Goal: Task Accomplishment & Management: Manage account settings

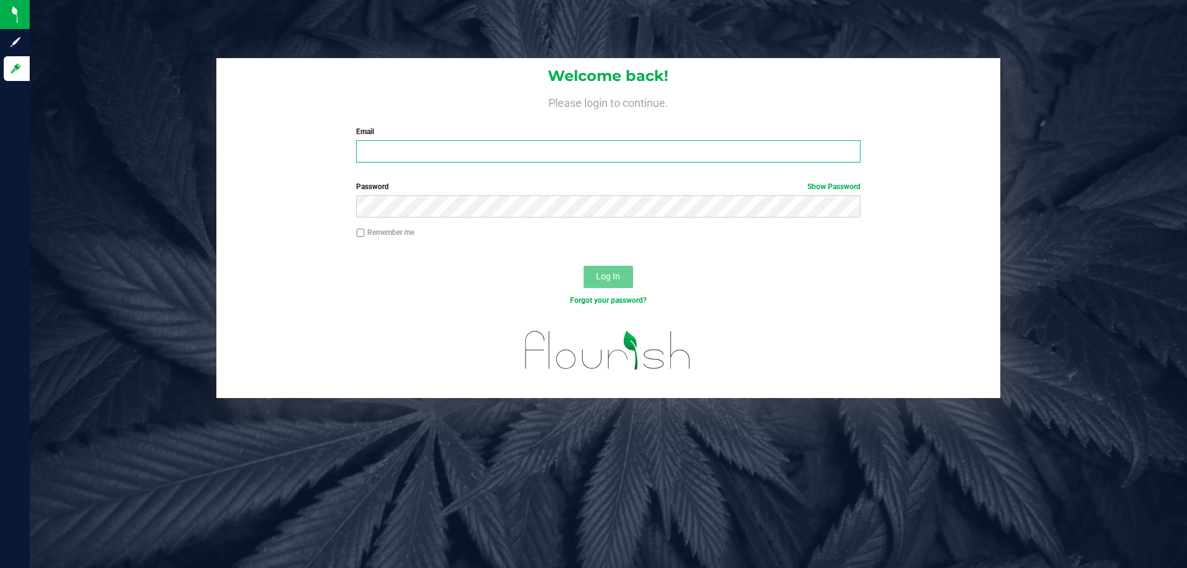
click at [374, 151] on input "Email" at bounding box center [608, 151] width 504 height 22
type input "[EMAIL_ADDRESS][DOMAIN_NAME]"
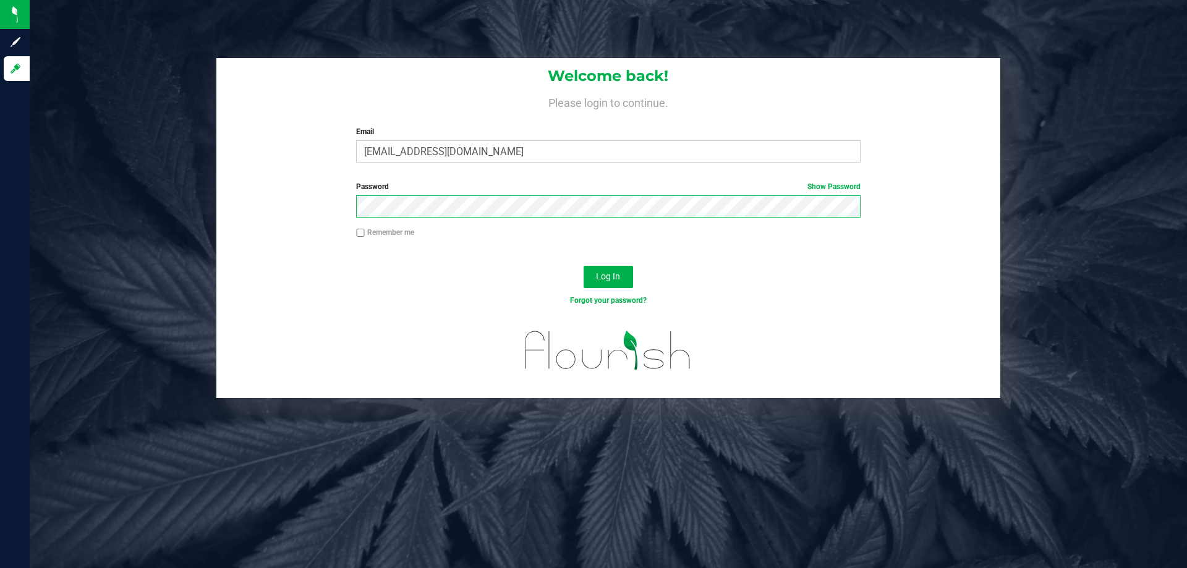
click at [583, 266] on button "Log In" at bounding box center [607, 277] width 49 height 22
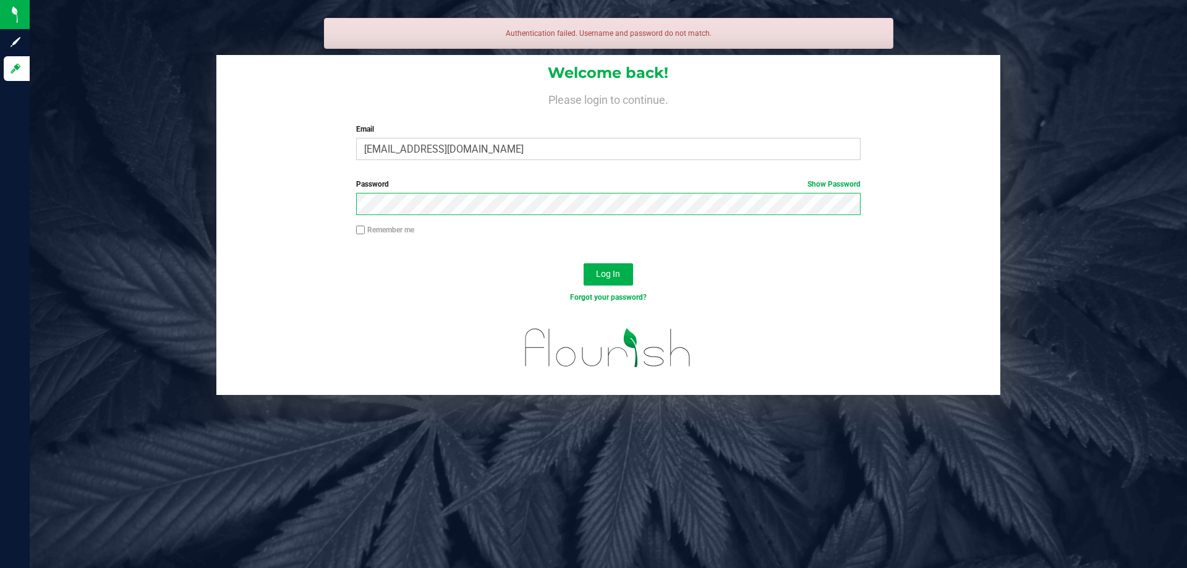
click at [583, 263] on button "Log In" at bounding box center [607, 274] width 49 height 22
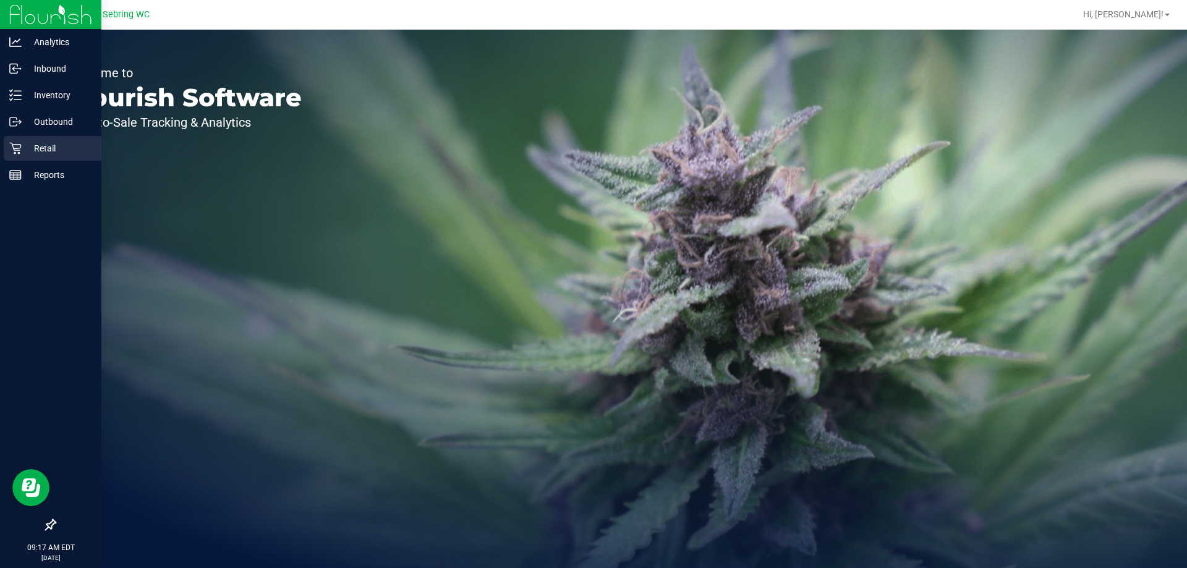
click at [17, 148] on icon at bounding box center [15, 148] width 12 height 12
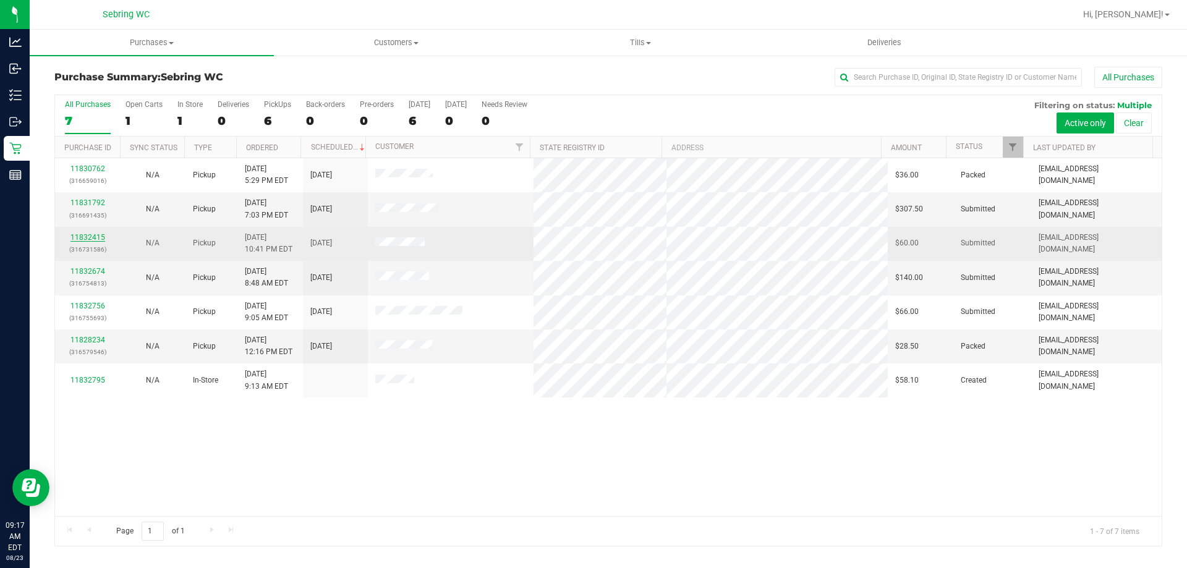
click at [90, 235] on link "11832415" at bounding box center [87, 237] width 35 height 9
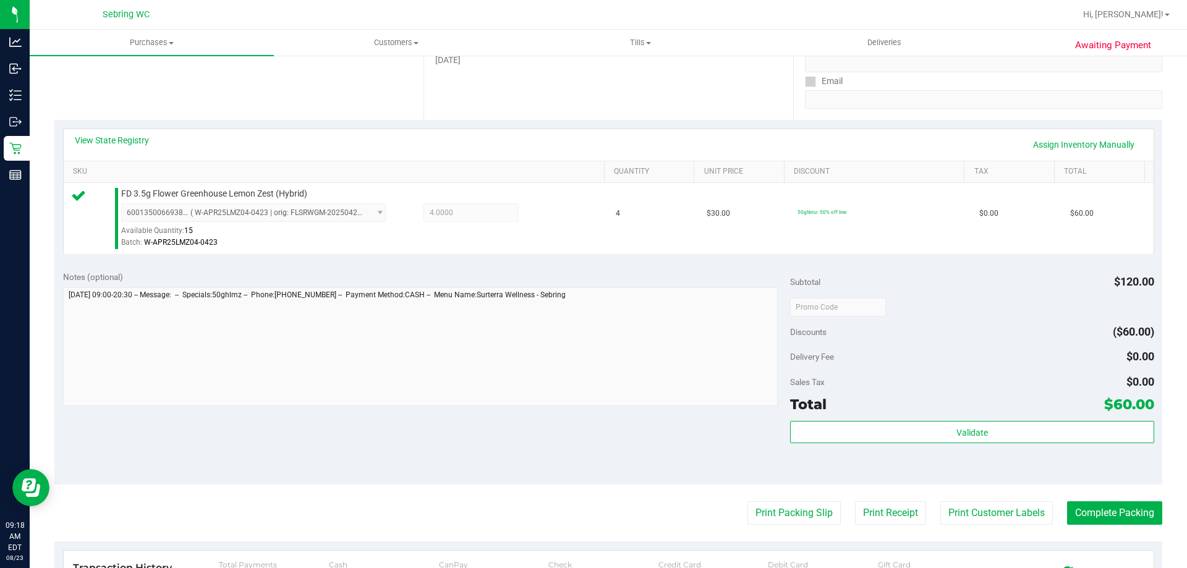
scroll to position [433, 0]
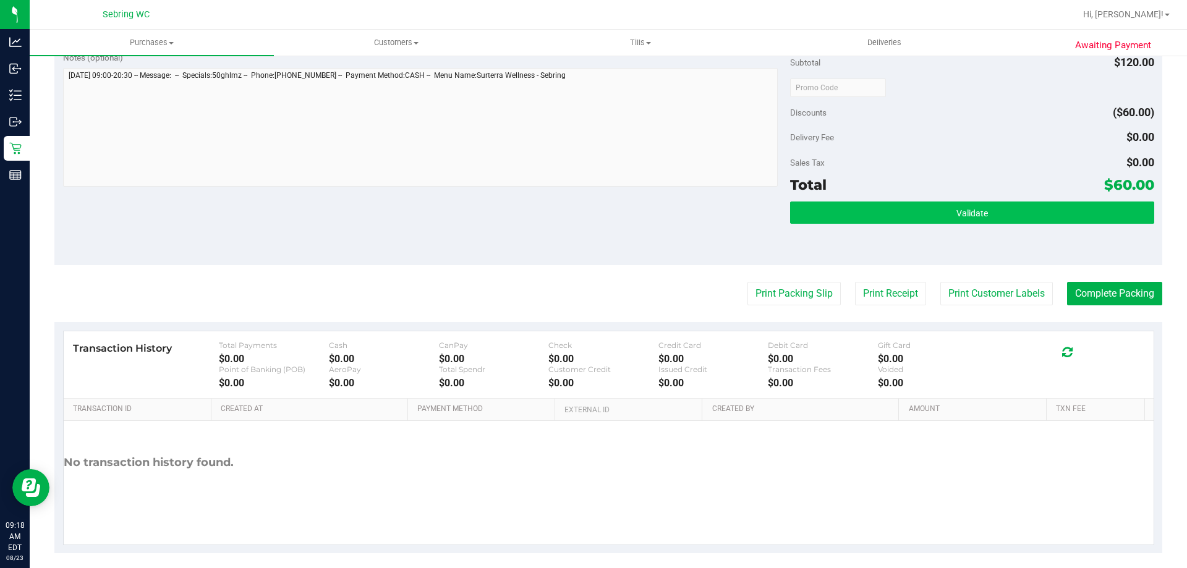
drag, startPoint x: 1034, startPoint y: 226, endPoint x: 1025, endPoint y: 214, distance: 14.1
click at [1031, 224] on div "Validate" at bounding box center [971, 229] width 363 height 56
click at [1025, 214] on button "Validate" at bounding box center [971, 212] width 363 height 22
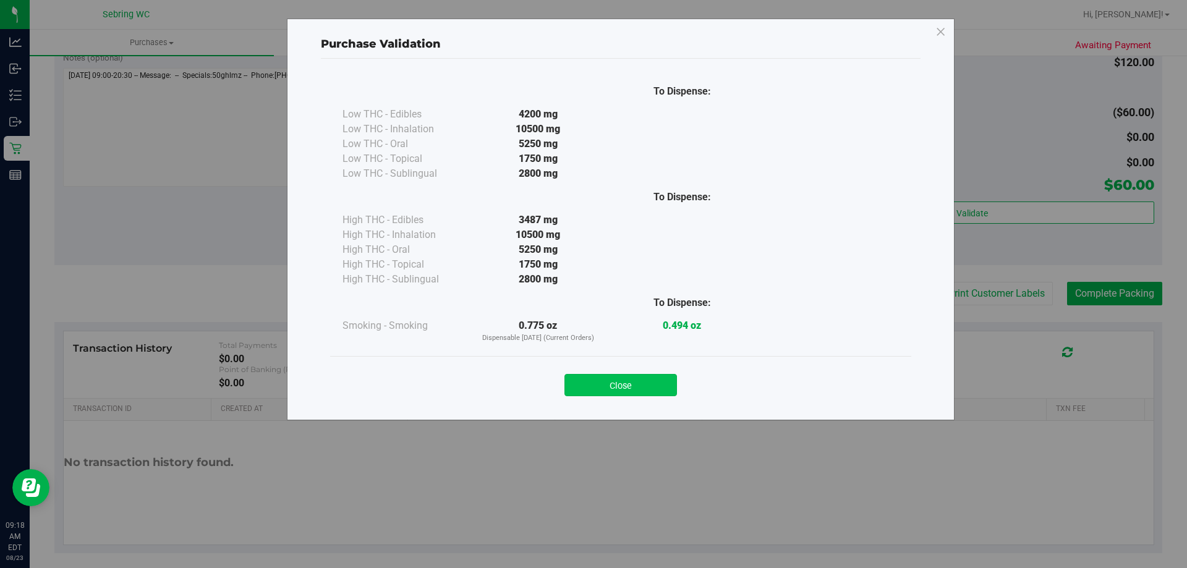
click at [669, 389] on button "Close" at bounding box center [620, 385] width 112 height 22
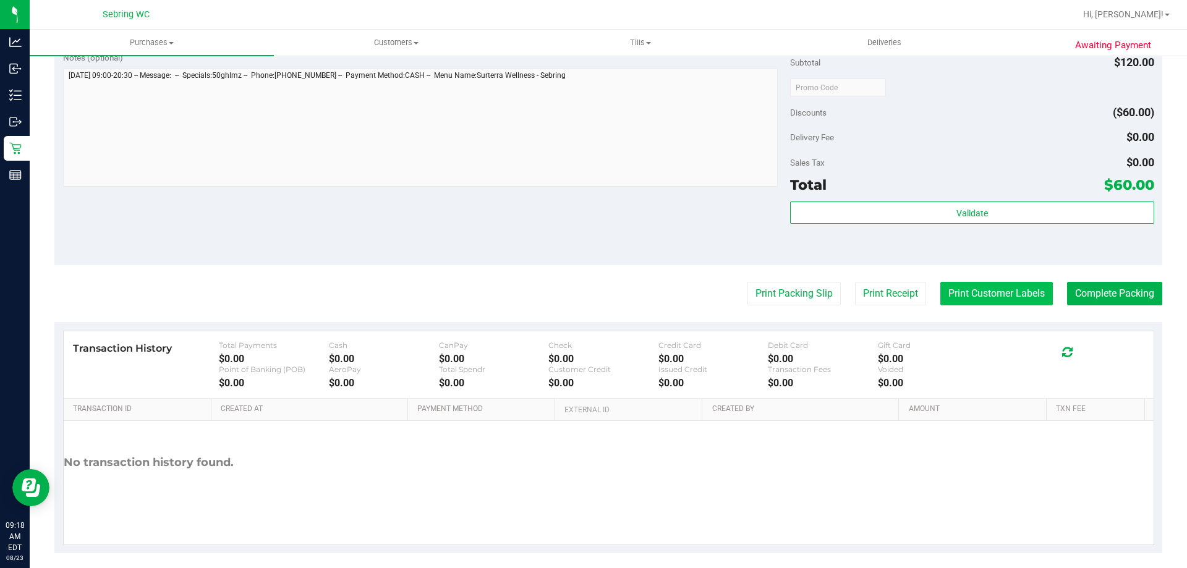
click at [979, 287] on button "Print Customer Labels" at bounding box center [996, 293] width 112 height 23
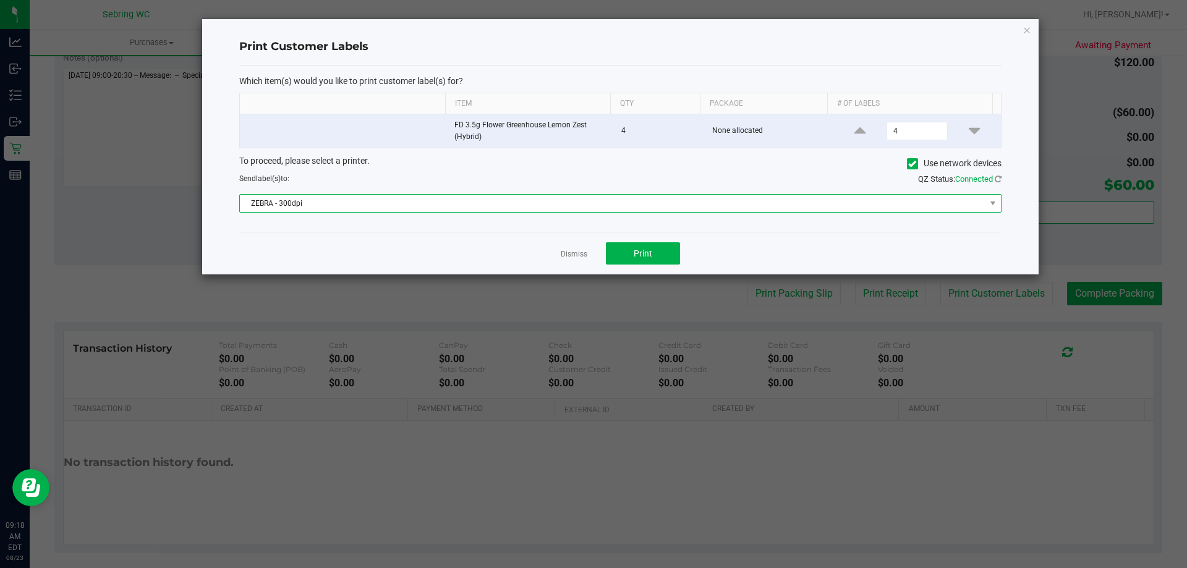
click at [432, 197] on span "ZEBRA - 300dpi" at bounding box center [612, 203] width 745 height 17
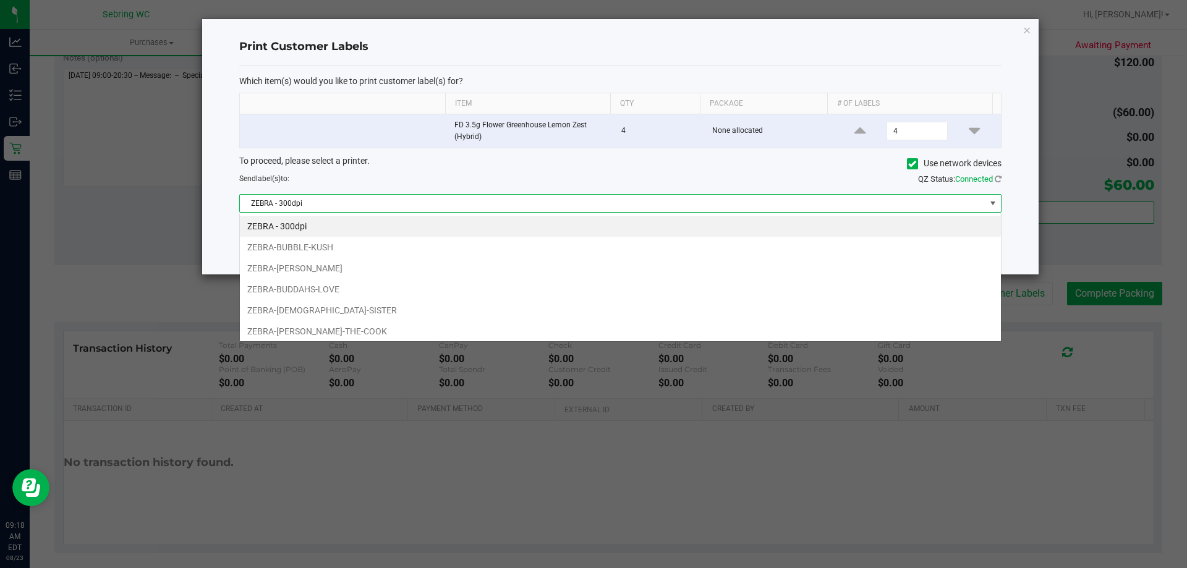
scroll to position [19, 761]
click at [363, 292] on li "ZEBRA-BUDDAHS-LOVE" at bounding box center [620, 289] width 761 height 21
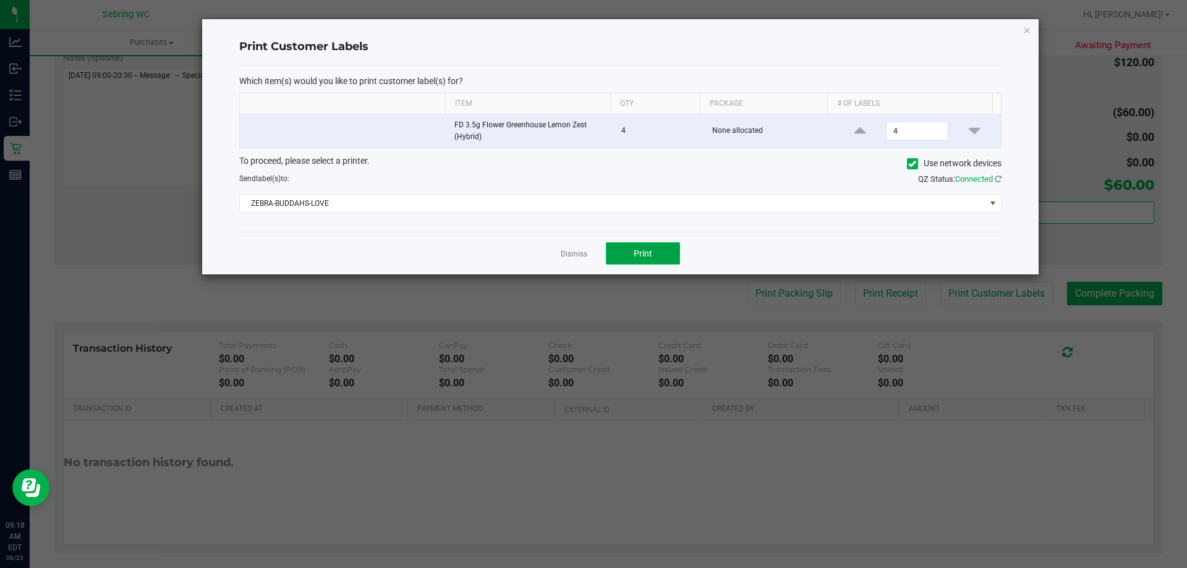
click at [639, 252] on span "Print" at bounding box center [643, 253] width 19 height 10
click at [572, 255] on link "Dismiss" at bounding box center [574, 254] width 27 height 11
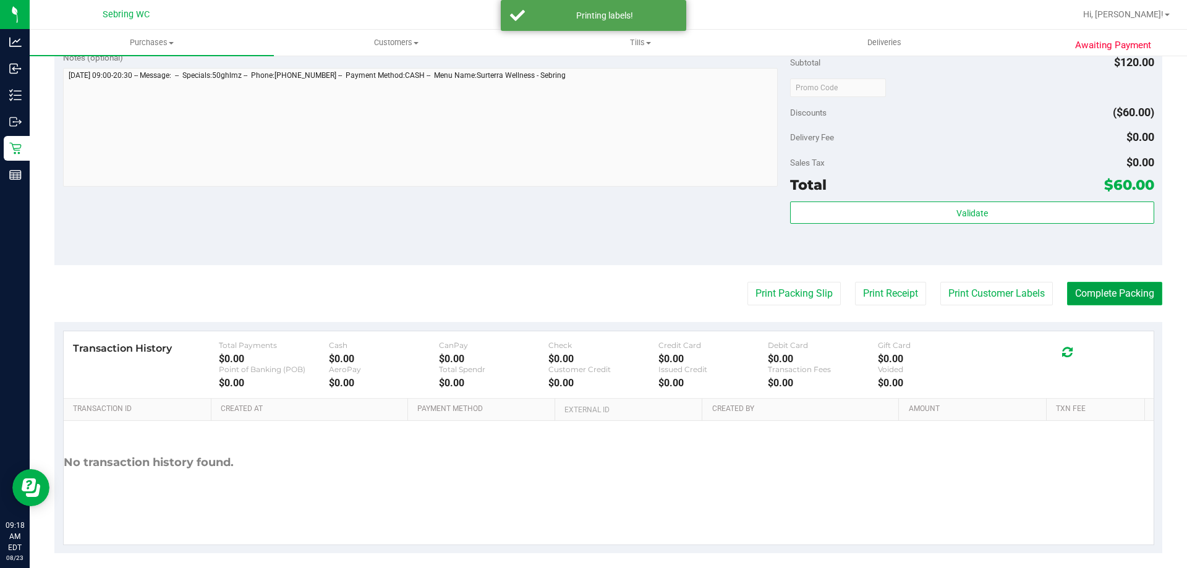
click at [1121, 296] on button "Complete Packing" at bounding box center [1114, 293] width 95 height 23
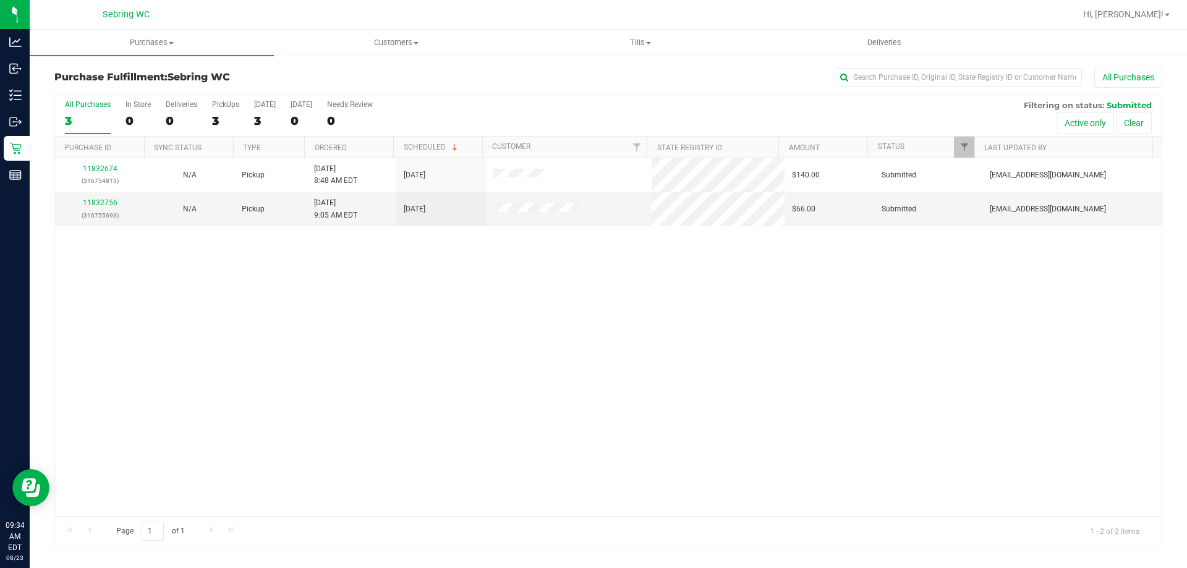
click at [315, 330] on div "11832674 (316754813) N/A Pickup [DATE] 8:48 AM EDT 8/23/2025 $140.00 Submitted …" at bounding box center [608, 337] width 1106 height 358
click at [476, 420] on div "11832674 (316754813) N/A Pickup [DATE] 8:48 AM EDT 8/23/2025 $140.00 Submitted …" at bounding box center [608, 337] width 1106 height 358
click at [103, 203] on link "11832756" at bounding box center [100, 202] width 35 height 9
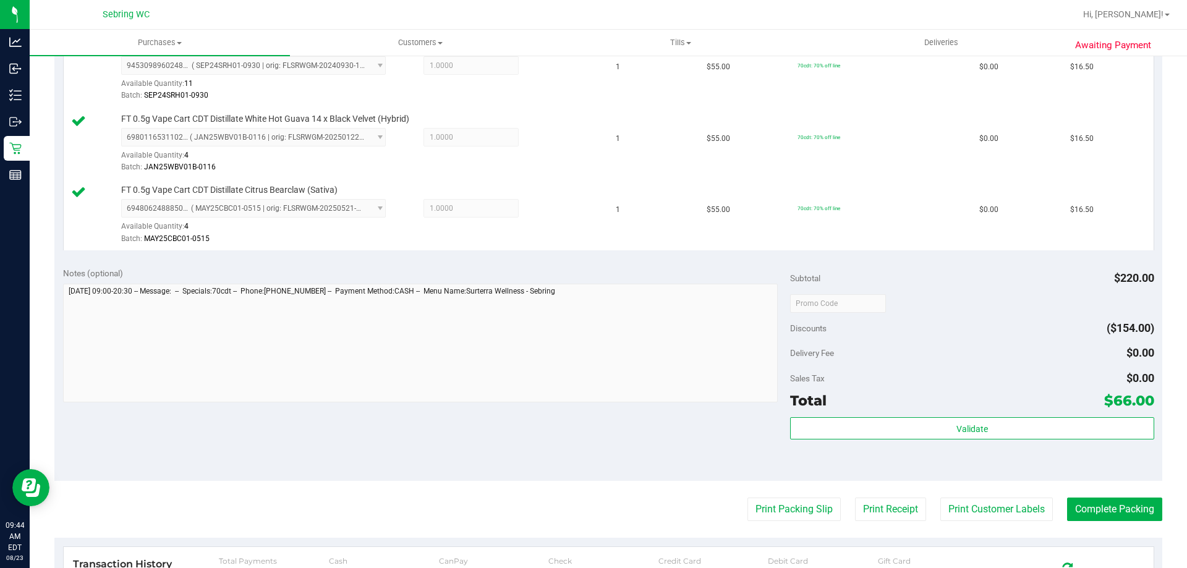
scroll to position [494, 0]
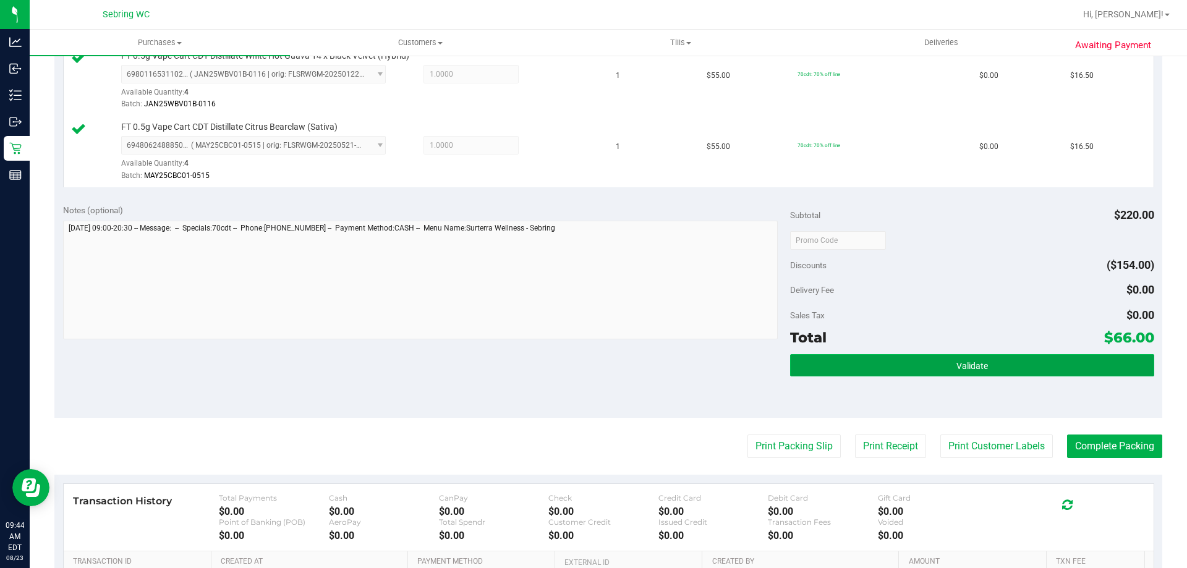
click at [902, 358] on button "Validate" at bounding box center [971, 365] width 363 height 22
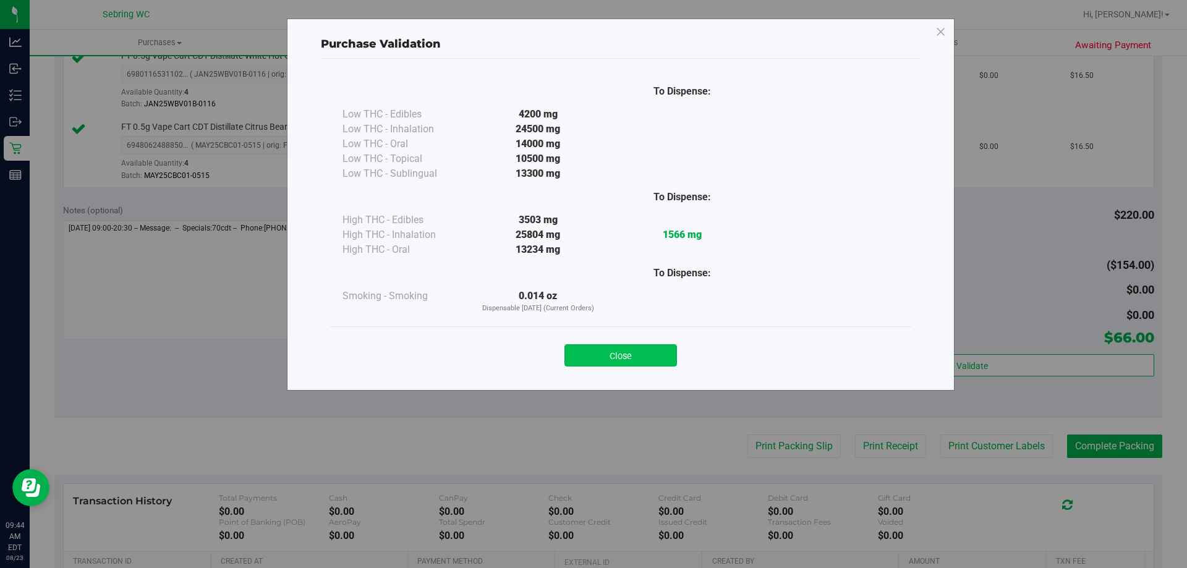
click at [632, 357] on button "Close" at bounding box center [620, 355] width 112 height 22
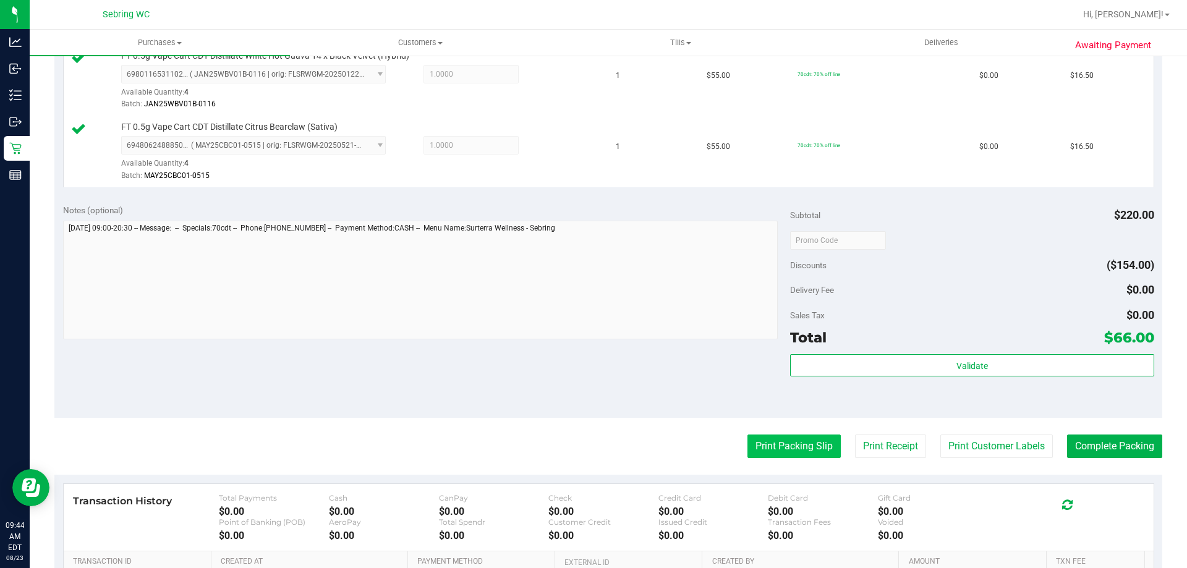
click at [768, 441] on button "Print Packing Slip" at bounding box center [793, 446] width 93 height 23
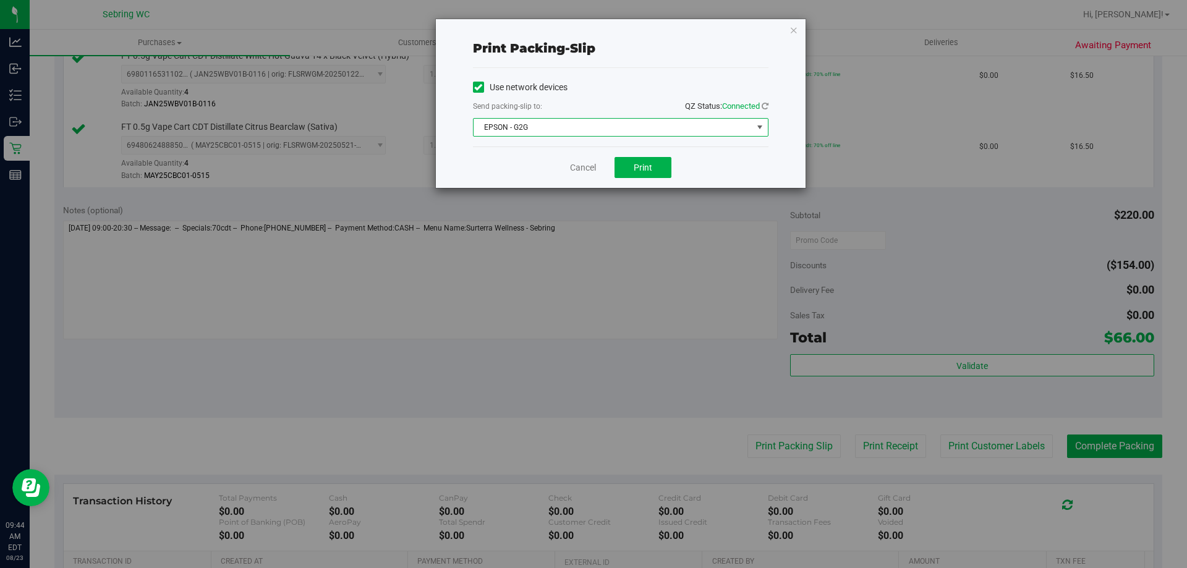
click at [643, 128] on span "EPSON - G2G" at bounding box center [612, 127] width 279 height 17
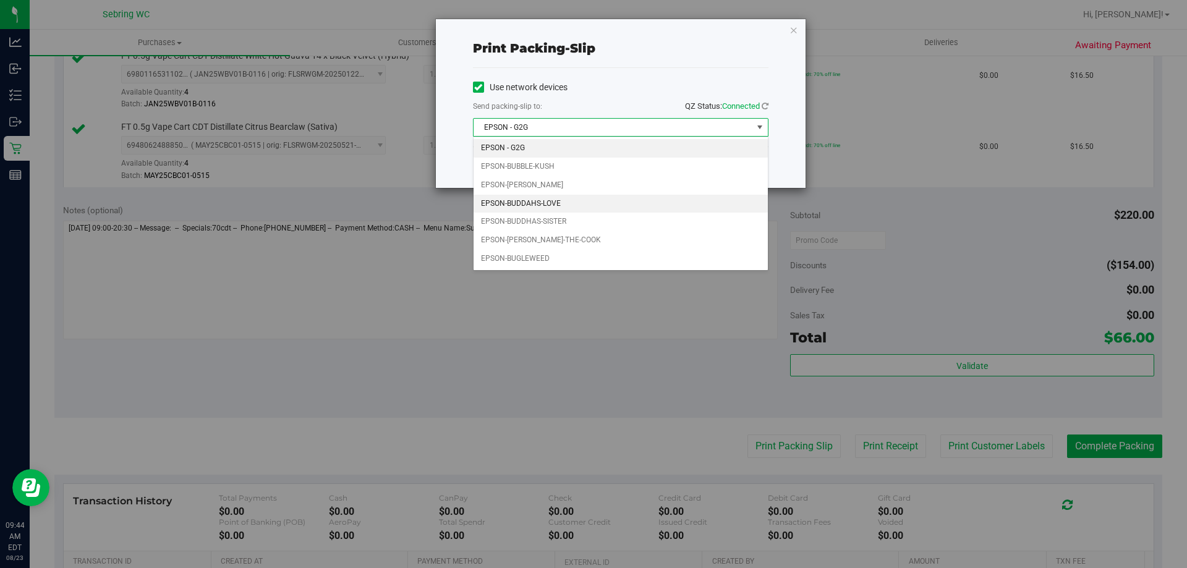
click at [549, 203] on li "EPSON-BUDDAHS-LOVE" at bounding box center [620, 204] width 294 height 19
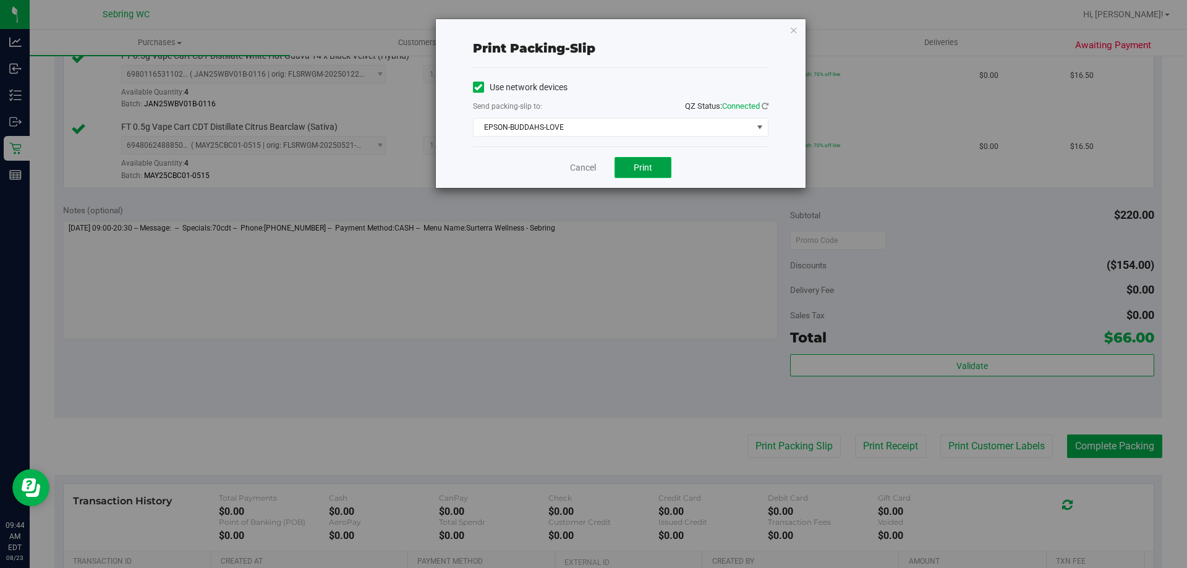
click at [635, 175] on button "Print" at bounding box center [642, 167] width 57 height 21
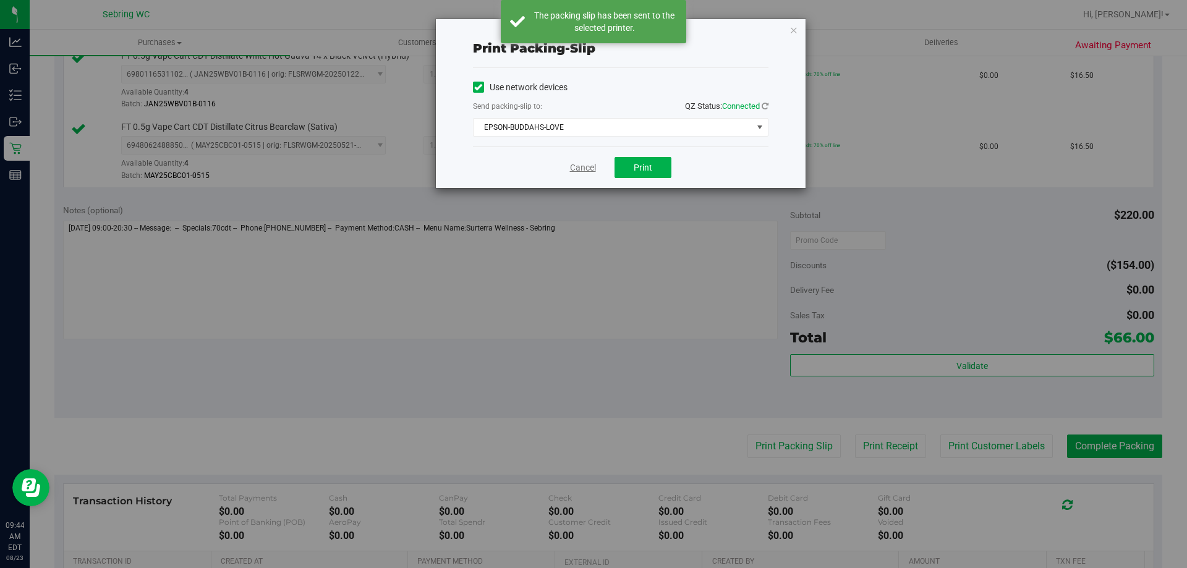
click at [585, 168] on link "Cancel" at bounding box center [583, 167] width 26 height 13
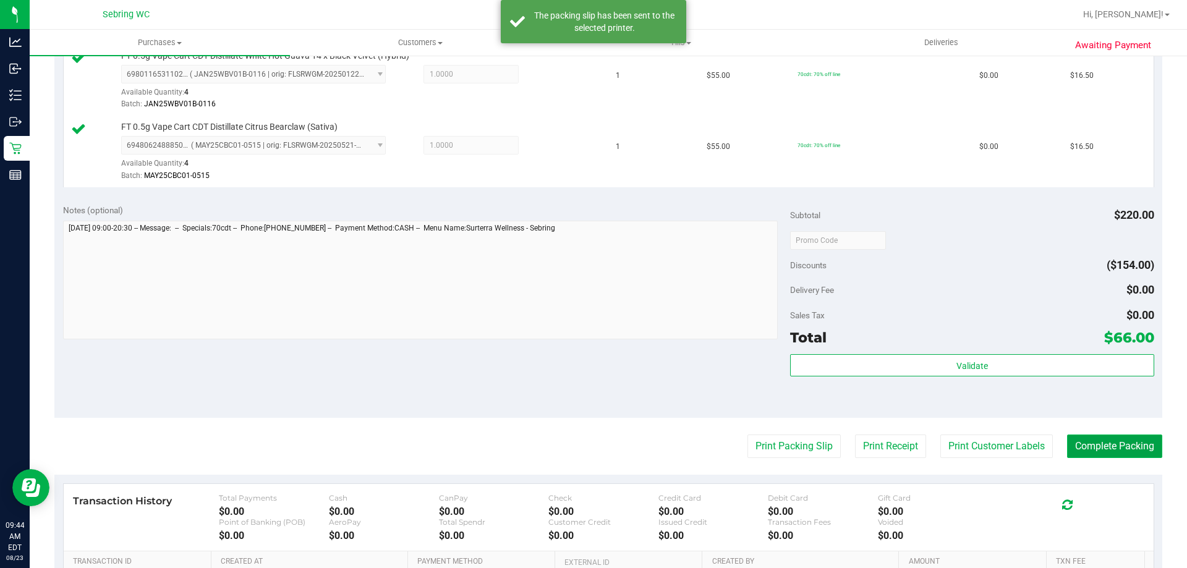
click at [1126, 451] on button "Complete Packing" at bounding box center [1114, 446] width 95 height 23
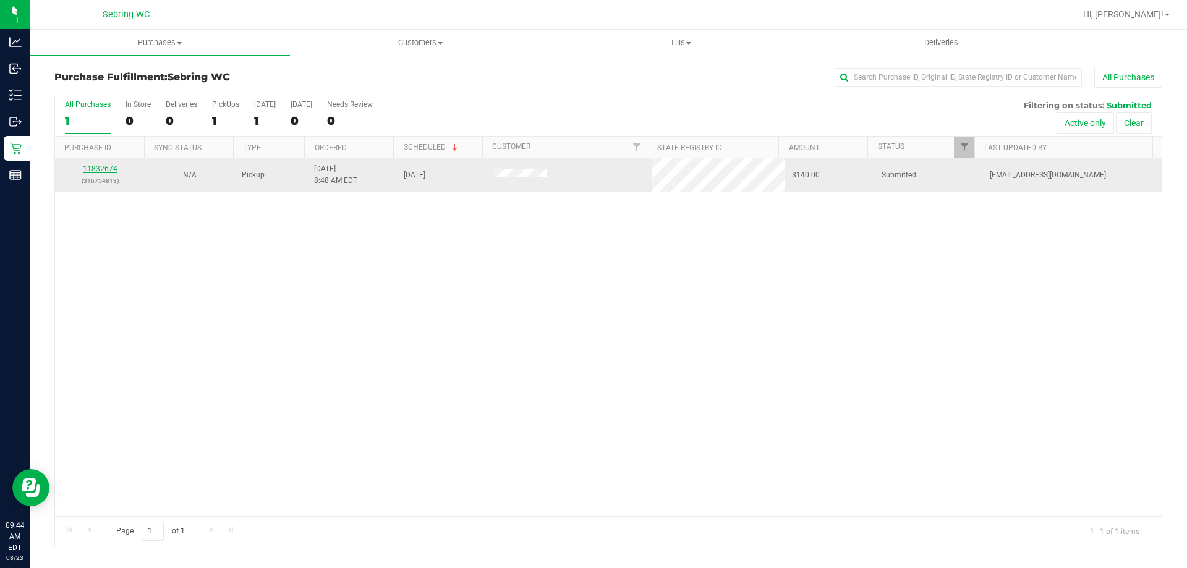
click at [108, 172] on link "11832674" at bounding box center [100, 168] width 35 height 9
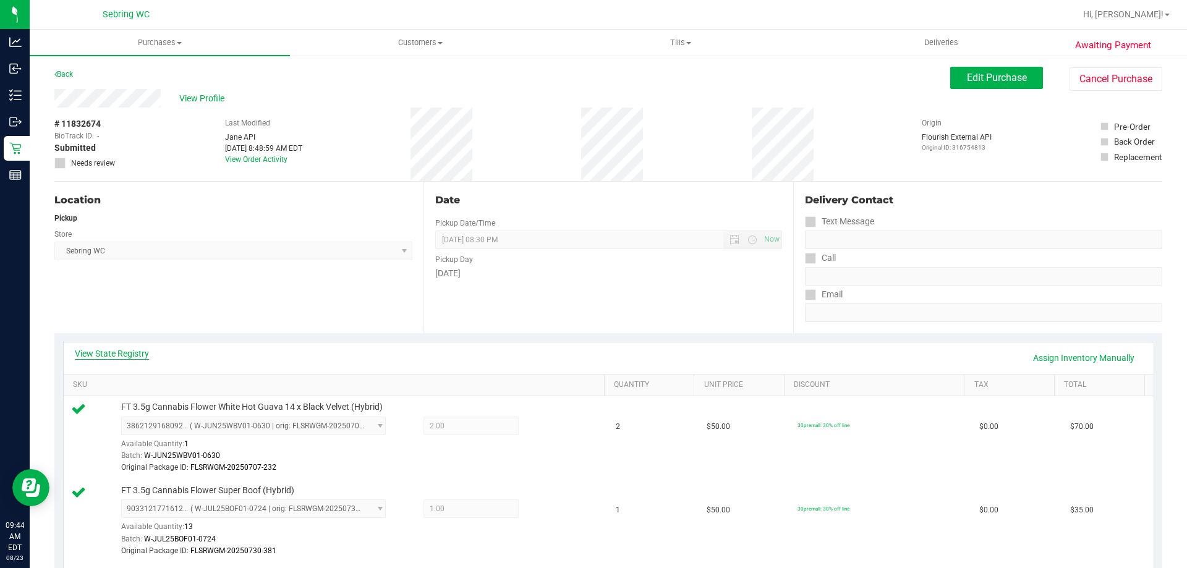
click at [125, 355] on link "View State Registry" at bounding box center [112, 353] width 74 height 12
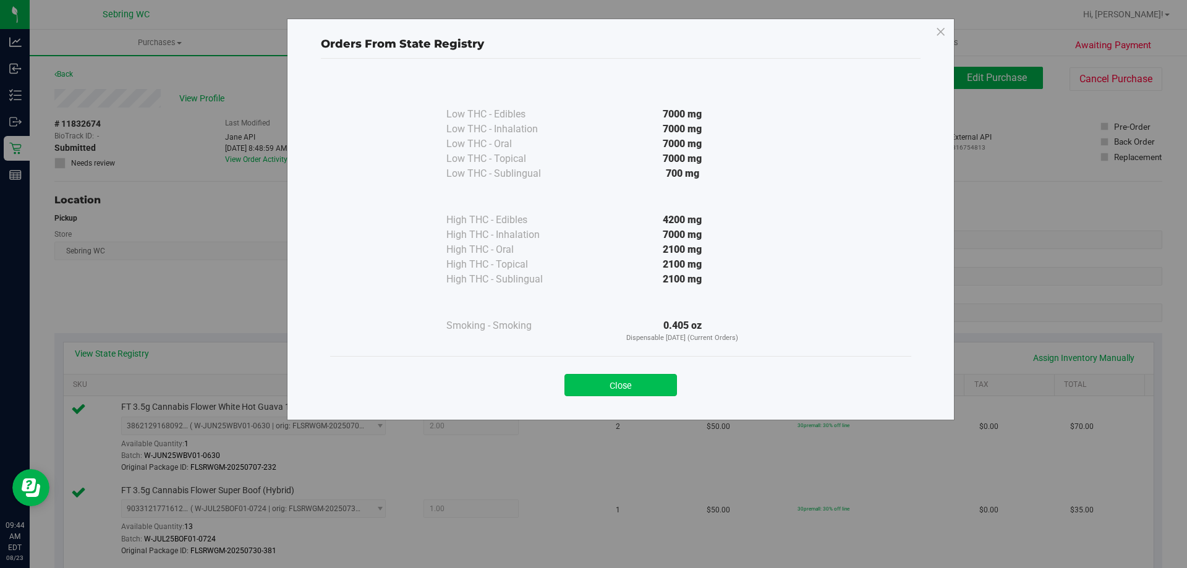
click at [605, 389] on button "Close" at bounding box center [620, 385] width 112 height 22
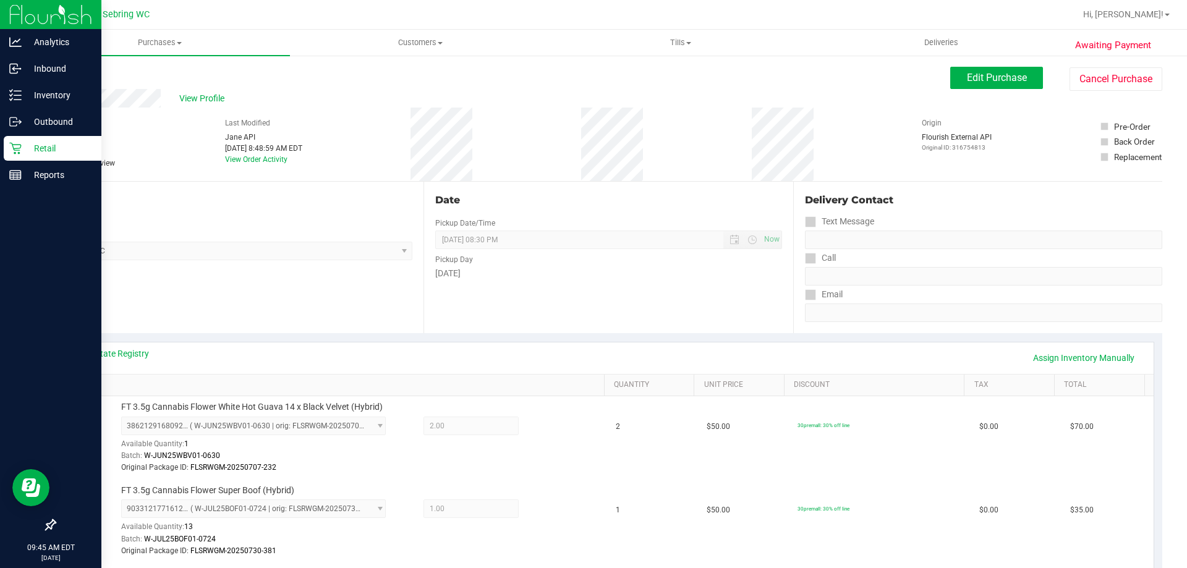
click at [27, 150] on p "Retail" at bounding box center [59, 148] width 74 height 15
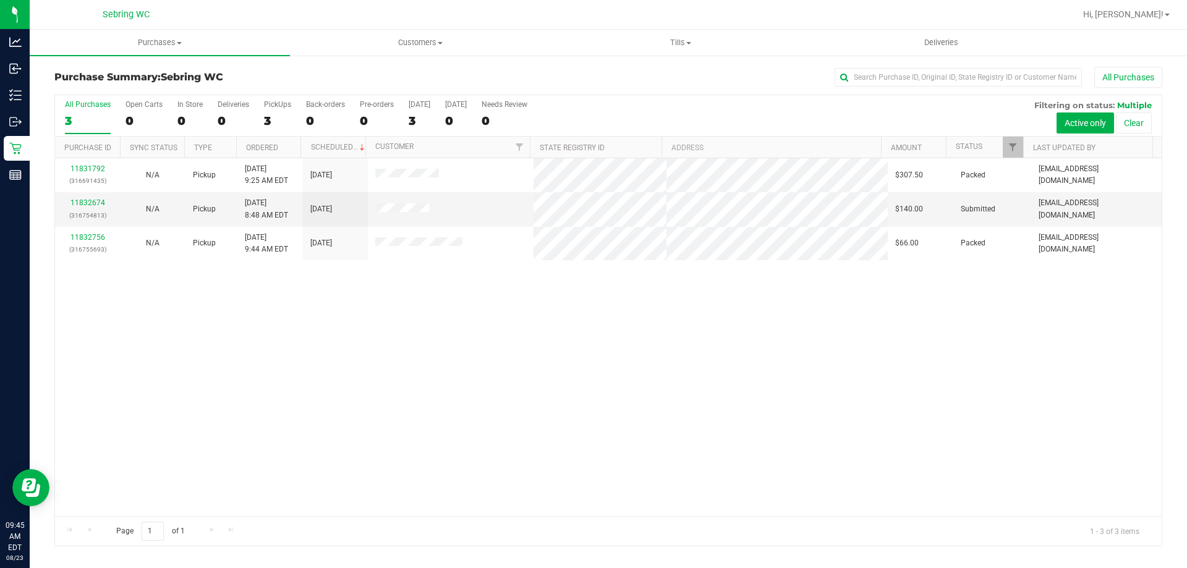
click at [412, 268] on div "11831792 (316691435) N/A Pickup 8/23/2025 9:25 AM EDT 8/23/2025 $307.50 Packed …" at bounding box center [608, 337] width 1106 height 358
click at [318, 398] on div at bounding box center [608, 320] width 1106 height 451
click at [383, 342] on div "11831792 (316691435) N/A Pickup 8/23/2025 9:25 AM EDT 8/23/2025 $307.50 Packed …" at bounding box center [608, 337] width 1106 height 358
click at [274, 409] on div "11831792 (316691435) N/A Pickup 8/23/2025 9:25 AM EDT 8/23/2025 $307.50 Packed …" at bounding box center [608, 337] width 1106 height 358
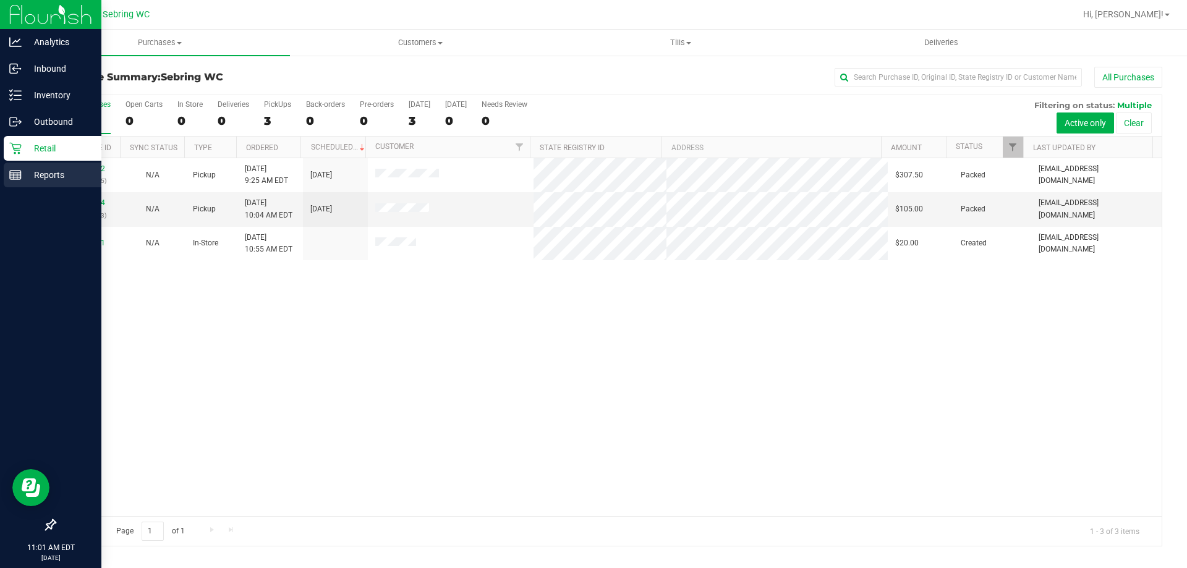
click at [20, 177] on line at bounding box center [15, 177] width 11 height 0
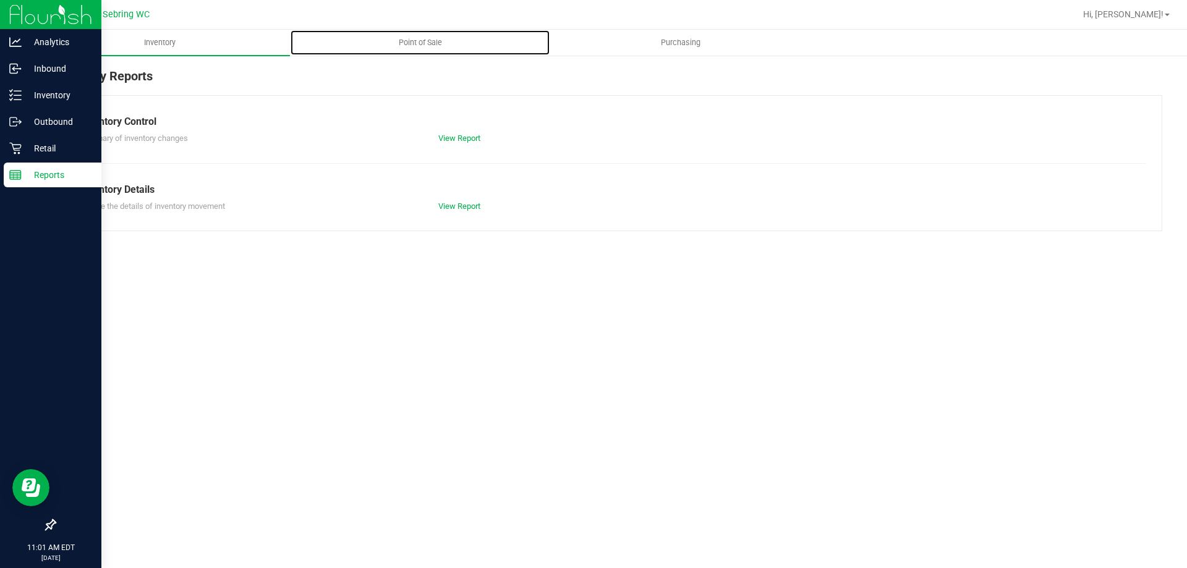
click at [421, 40] on span "Point of Sale" at bounding box center [420, 42] width 77 height 11
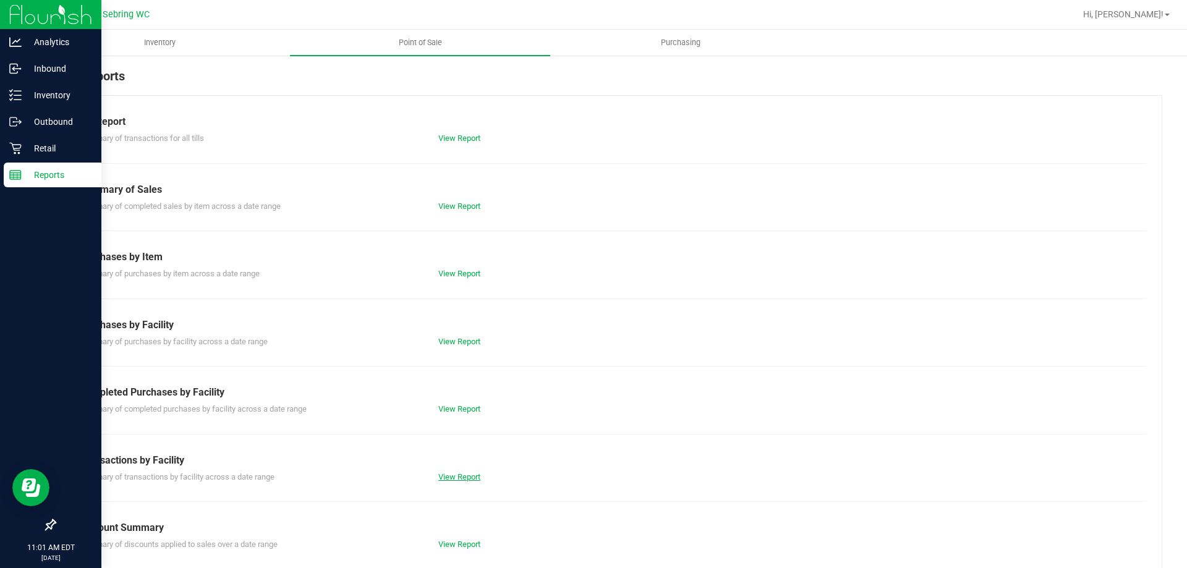
click at [462, 476] on link "View Report" at bounding box center [459, 476] width 42 height 9
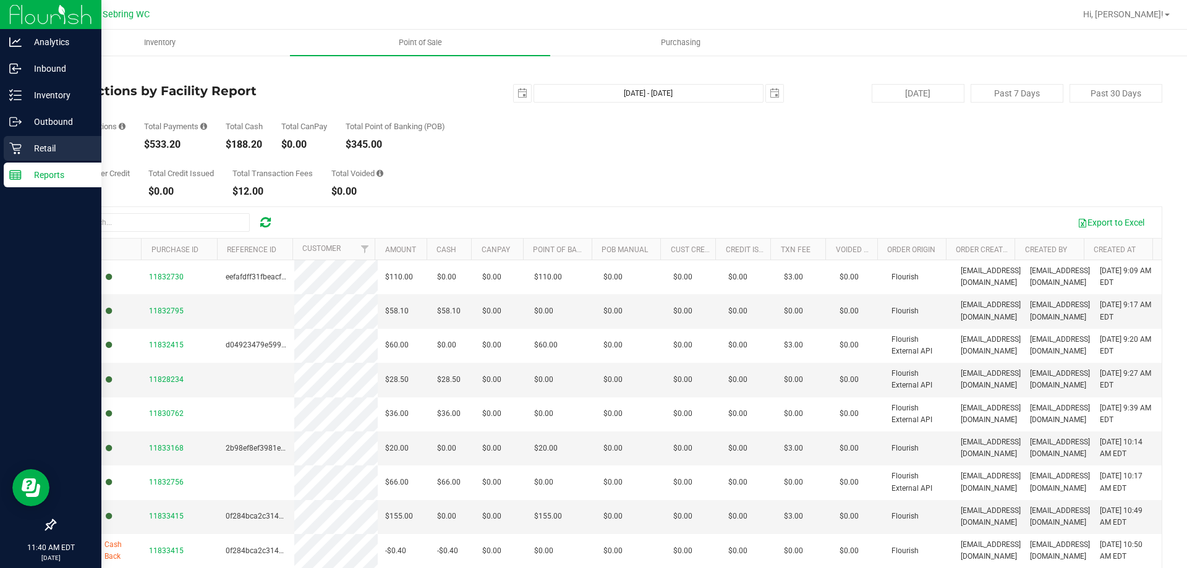
click at [13, 148] on icon at bounding box center [15, 148] width 12 height 12
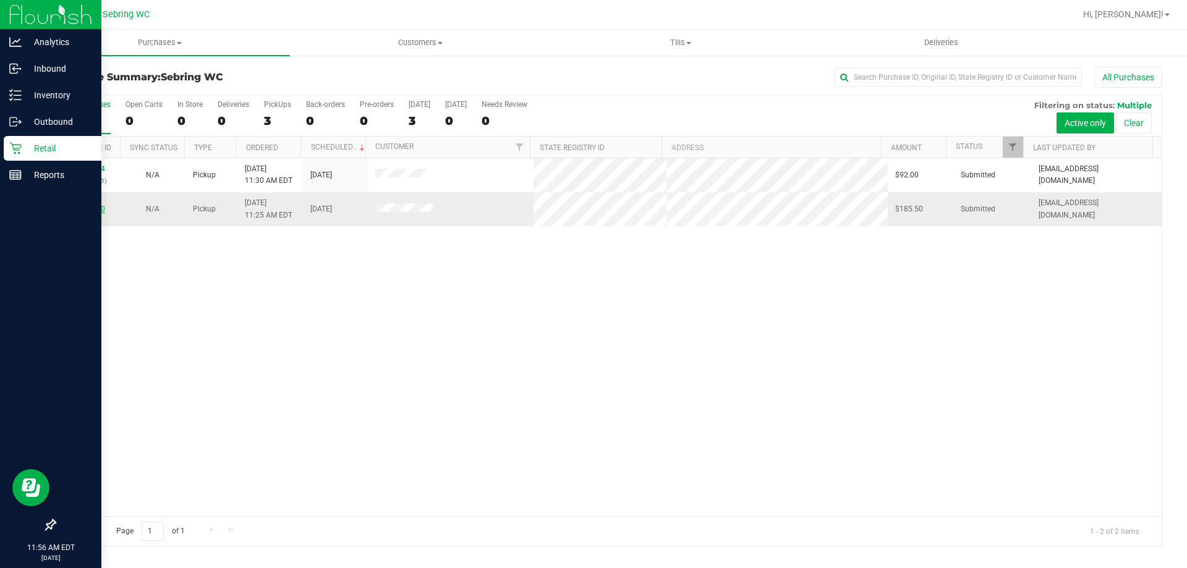
click at [76, 208] on link "11833780" at bounding box center [87, 209] width 35 height 9
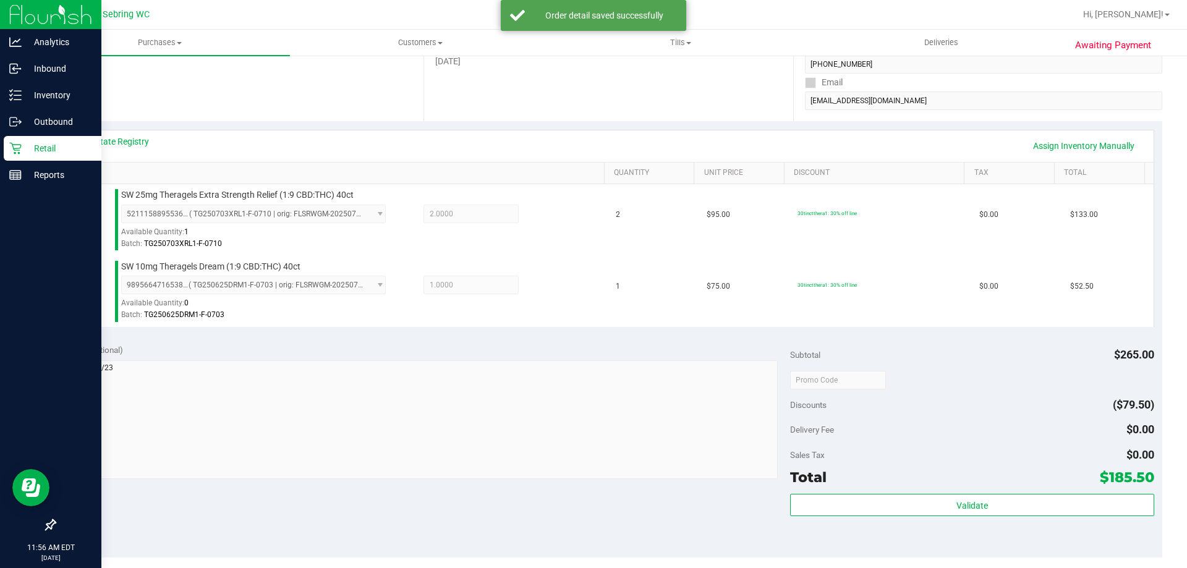
scroll to position [371, 0]
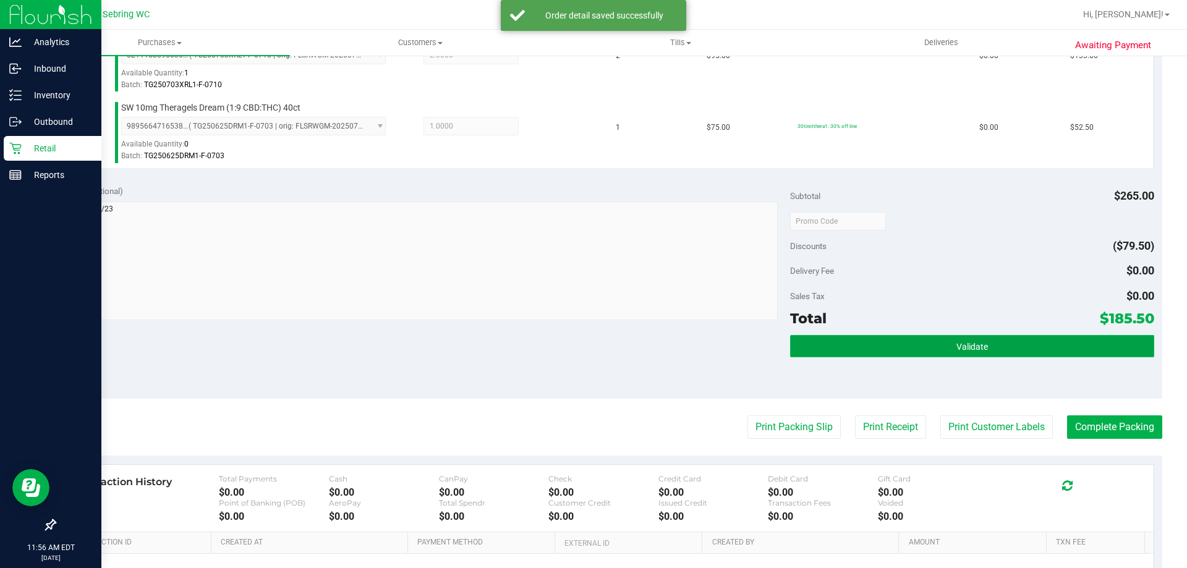
click at [1098, 350] on button "Validate" at bounding box center [971, 346] width 363 height 22
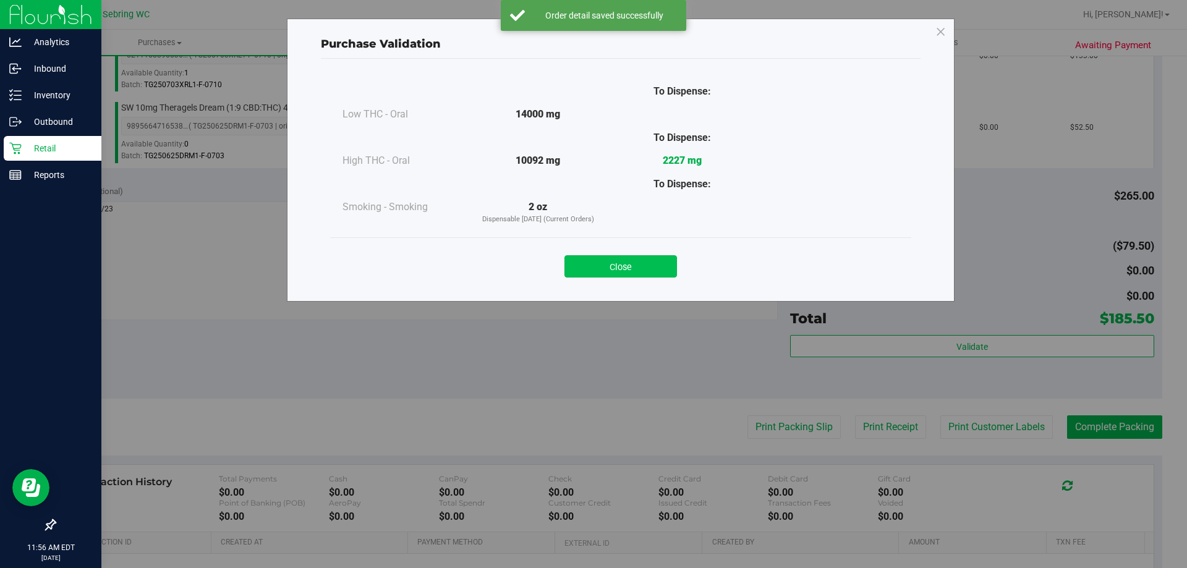
click at [644, 273] on button "Close" at bounding box center [620, 266] width 112 height 22
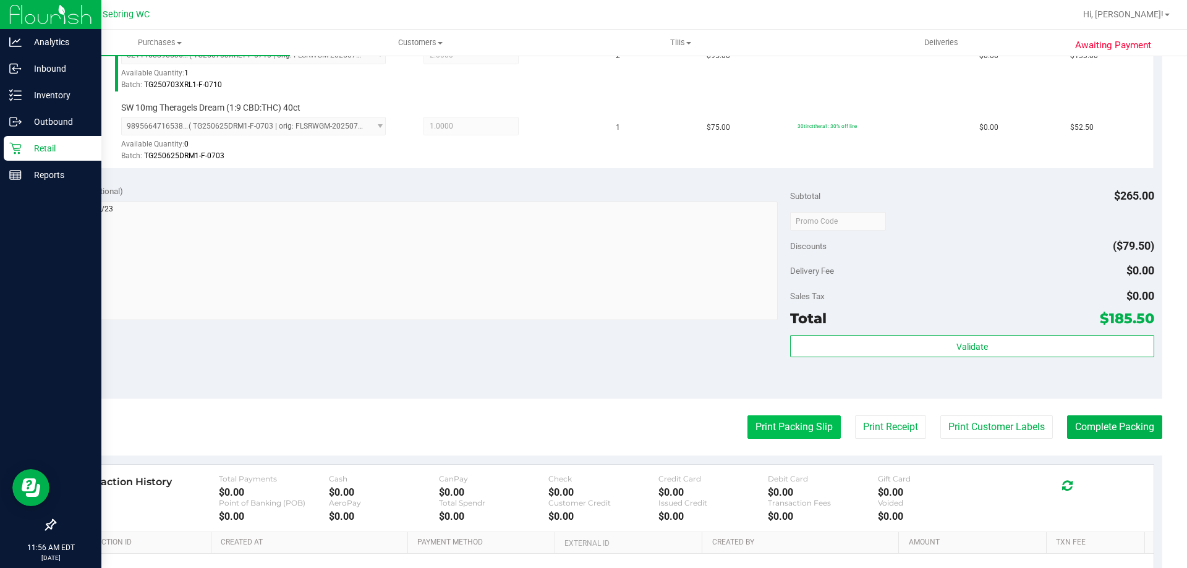
click at [802, 426] on button "Print Packing Slip" at bounding box center [793, 426] width 93 height 23
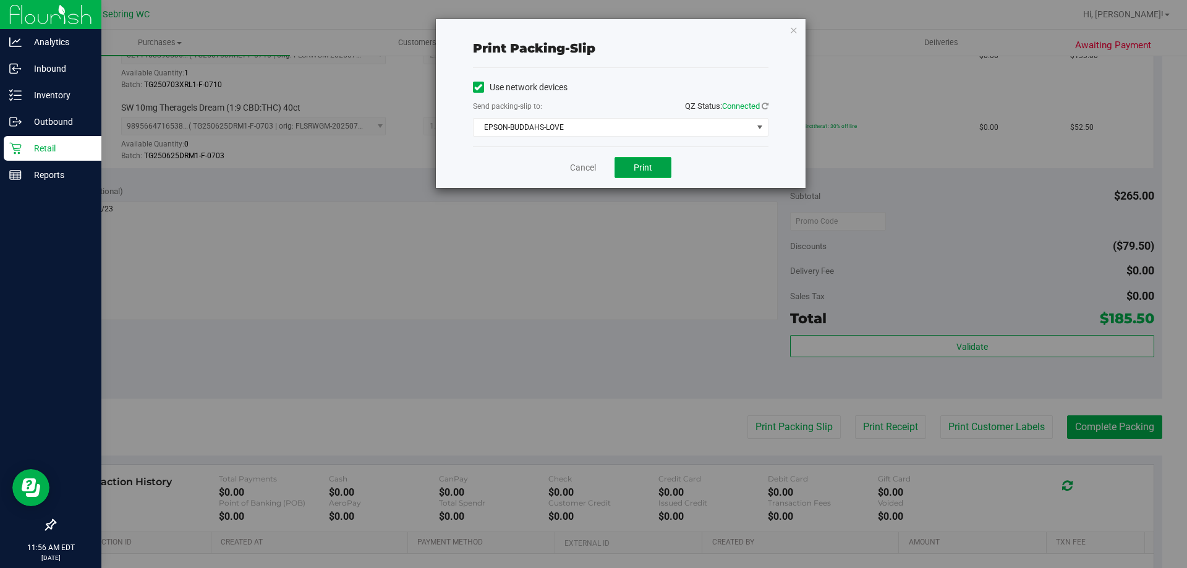
click at [640, 174] on button "Print" at bounding box center [642, 167] width 57 height 21
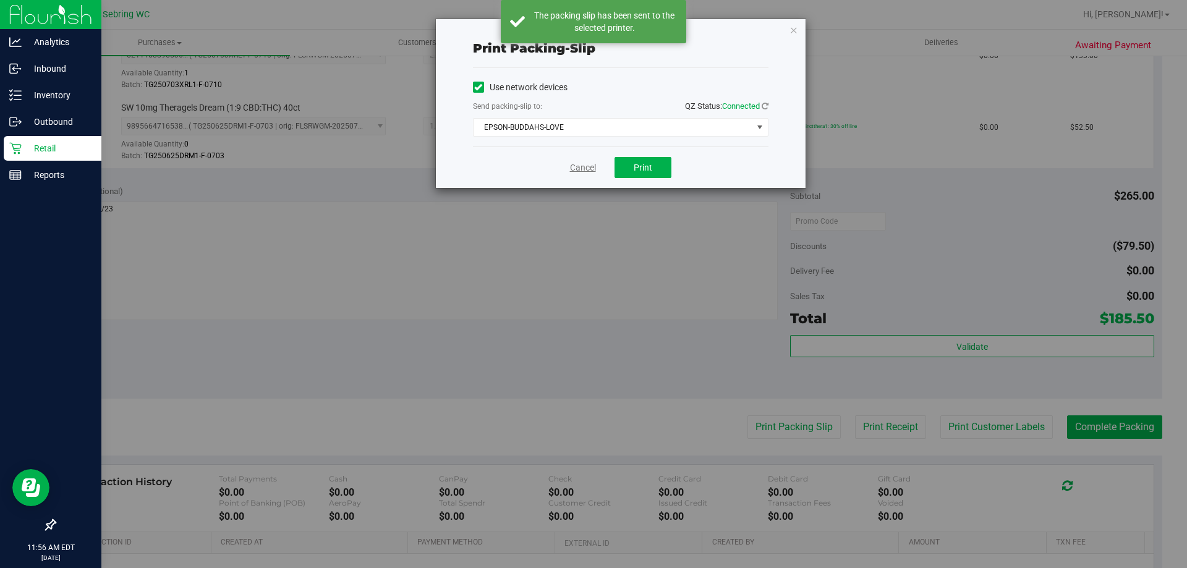
click at [577, 169] on link "Cancel" at bounding box center [583, 167] width 26 height 13
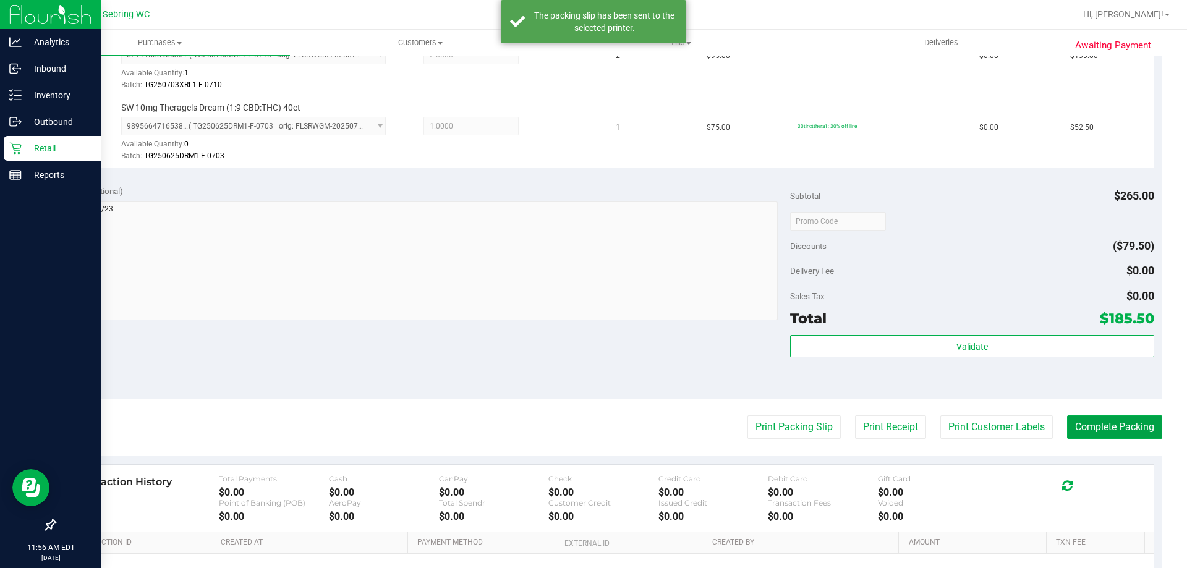
drag, startPoint x: 1090, startPoint y: 424, endPoint x: 891, endPoint y: 475, distance: 205.5
click at [1090, 427] on button "Complete Packing" at bounding box center [1114, 426] width 95 height 23
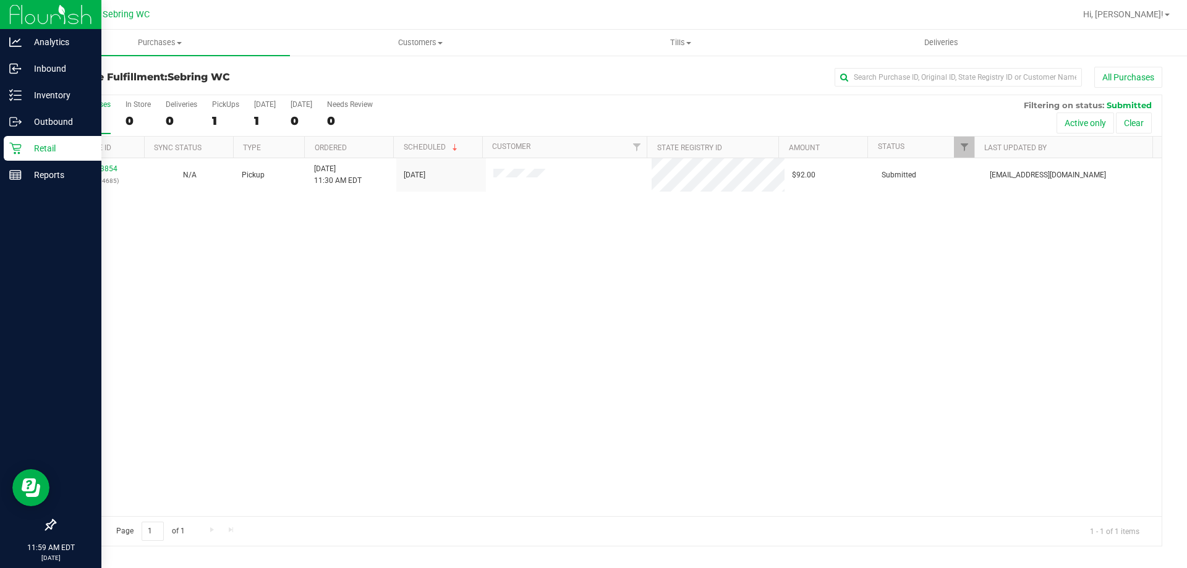
click at [24, 148] on p "Retail" at bounding box center [59, 148] width 74 height 15
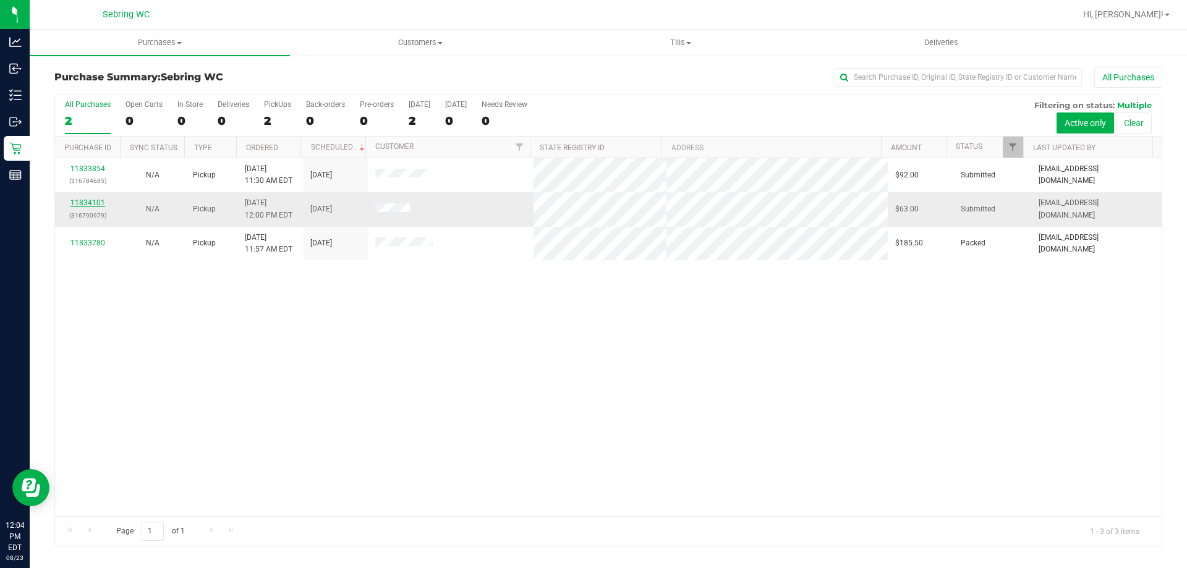
click at [85, 205] on link "11834101" at bounding box center [87, 202] width 35 height 9
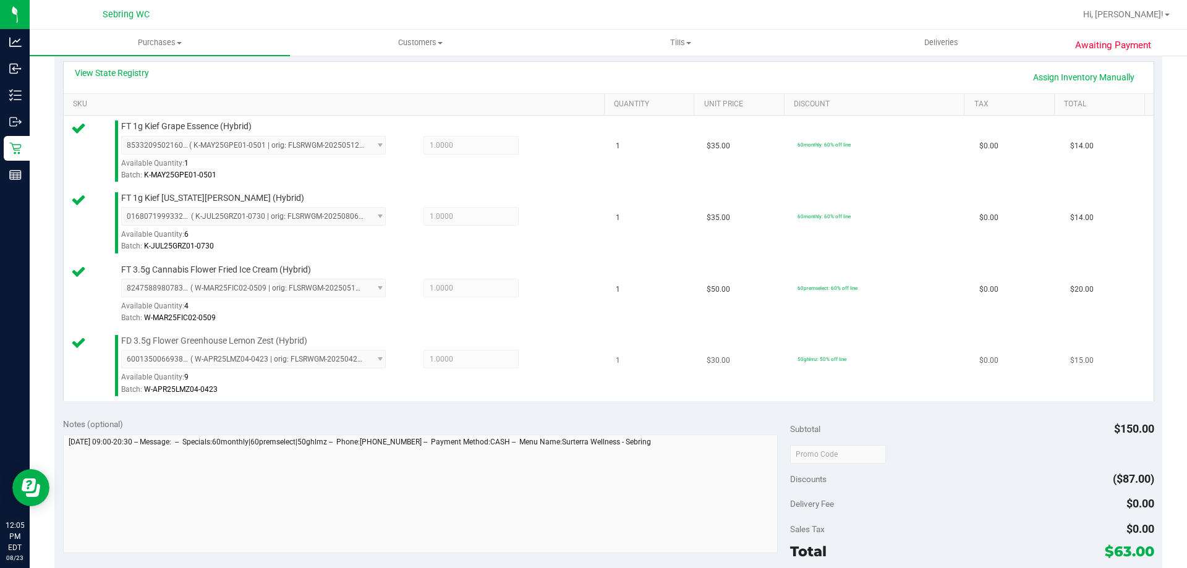
scroll to position [371, 0]
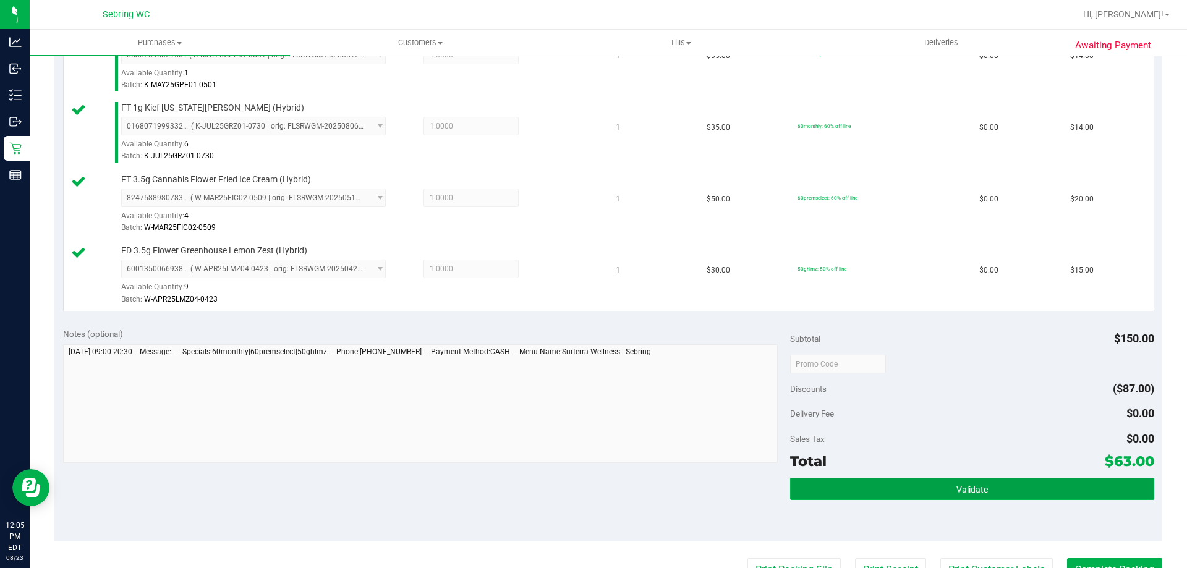
click at [884, 489] on button "Validate" at bounding box center [971, 489] width 363 height 22
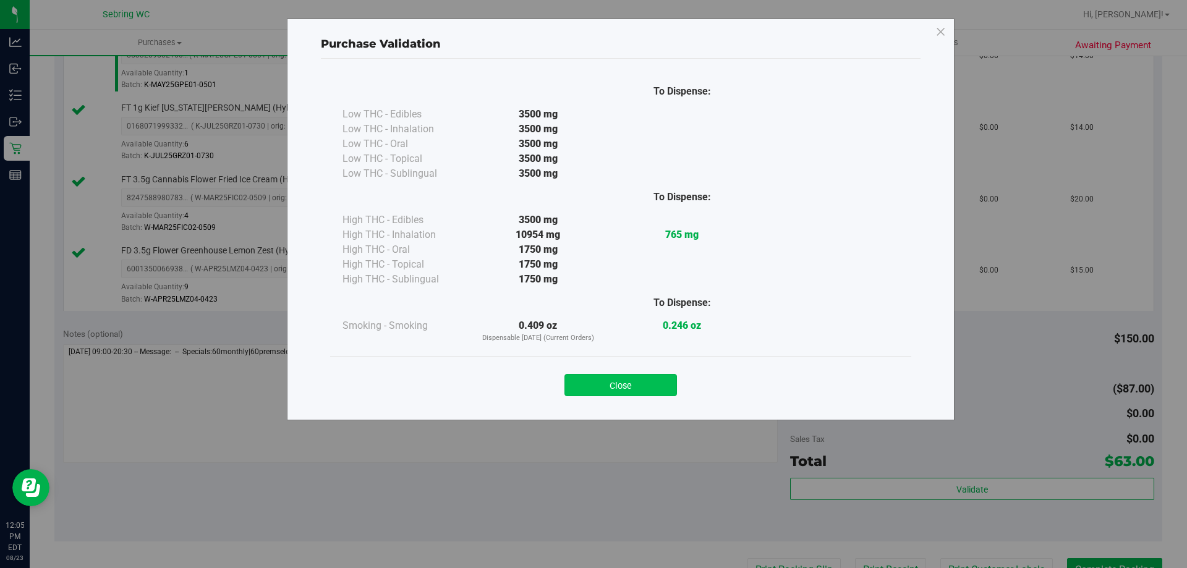
click at [630, 391] on button "Close" at bounding box center [620, 385] width 112 height 22
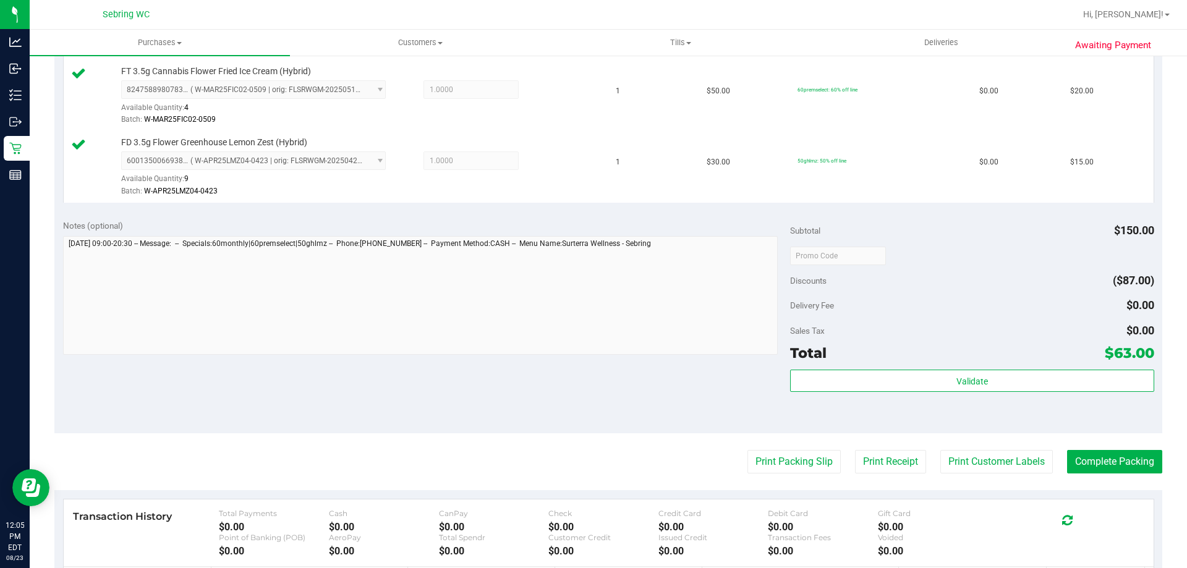
scroll to position [618, 0]
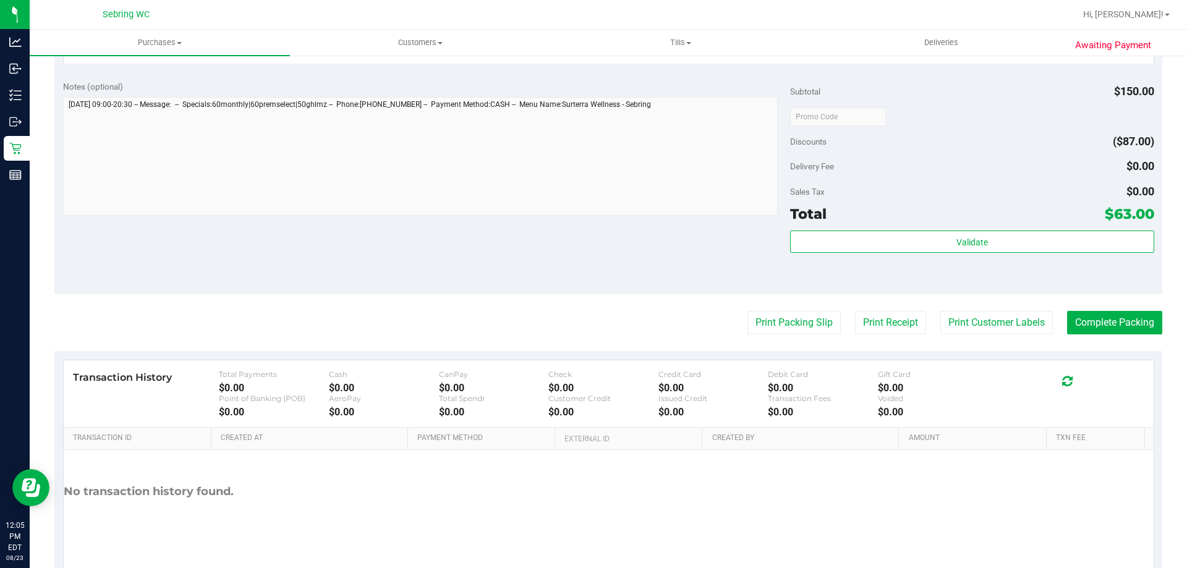
click at [779, 308] on purchase-details "Back Edit Purchase Cancel Purchase View Profile # 11834101 BioTrack ID: - Submi…" at bounding box center [608, 16] width 1108 height 1134
click at [774, 323] on button "Print Packing Slip" at bounding box center [793, 322] width 93 height 23
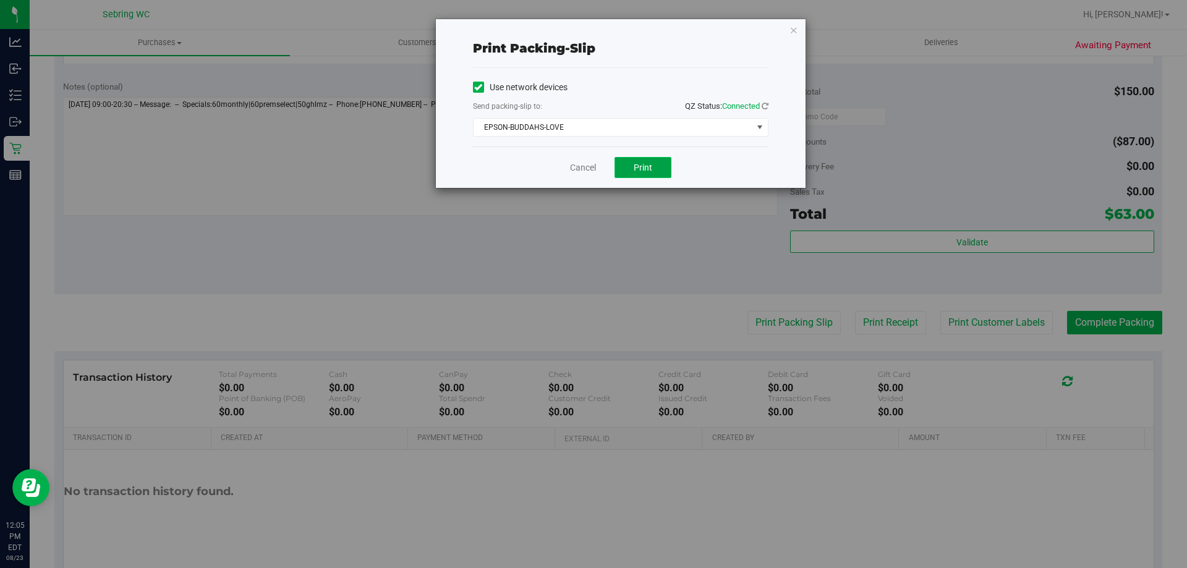
click at [652, 174] on button "Print" at bounding box center [642, 167] width 57 height 21
click at [579, 167] on link "Cancel" at bounding box center [583, 167] width 26 height 13
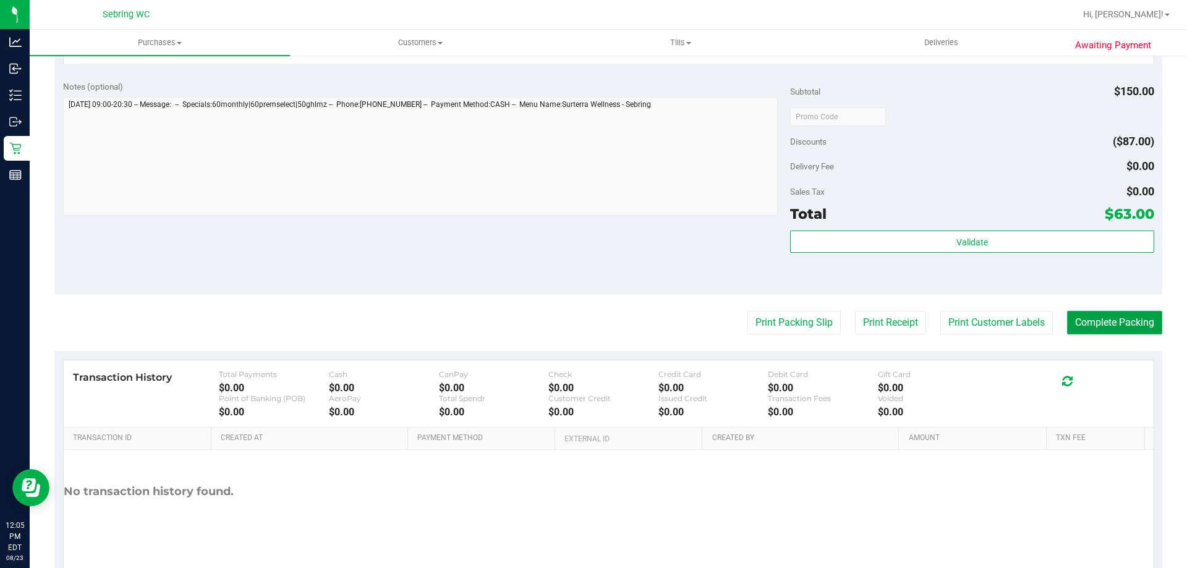
click at [1123, 319] on button "Complete Packing" at bounding box center [1114, 322] width 95 height 23
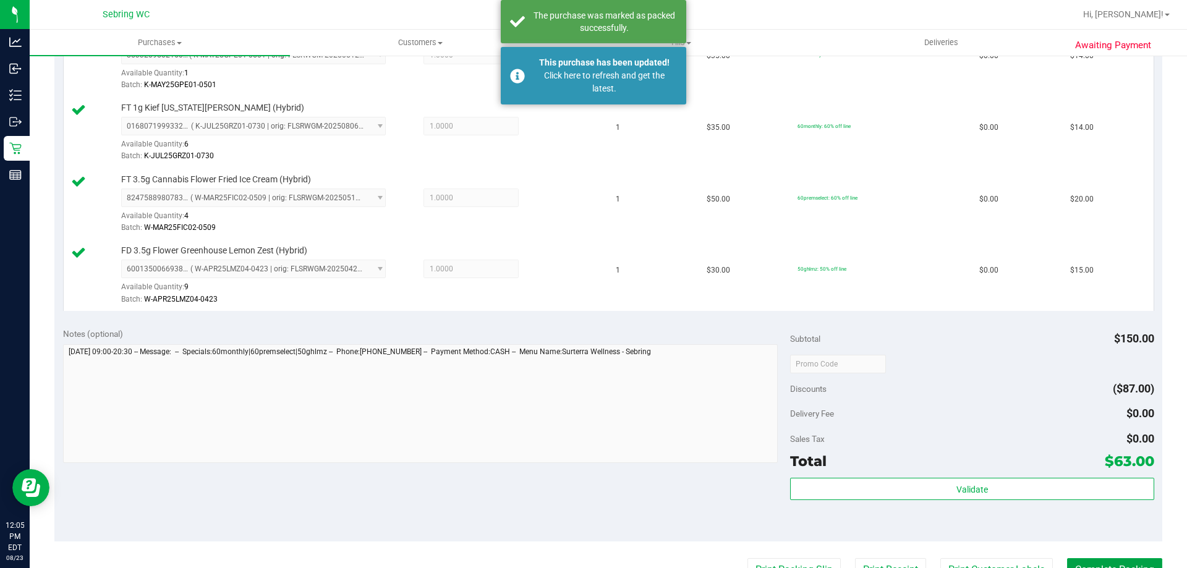
scroll to position [124, 0]
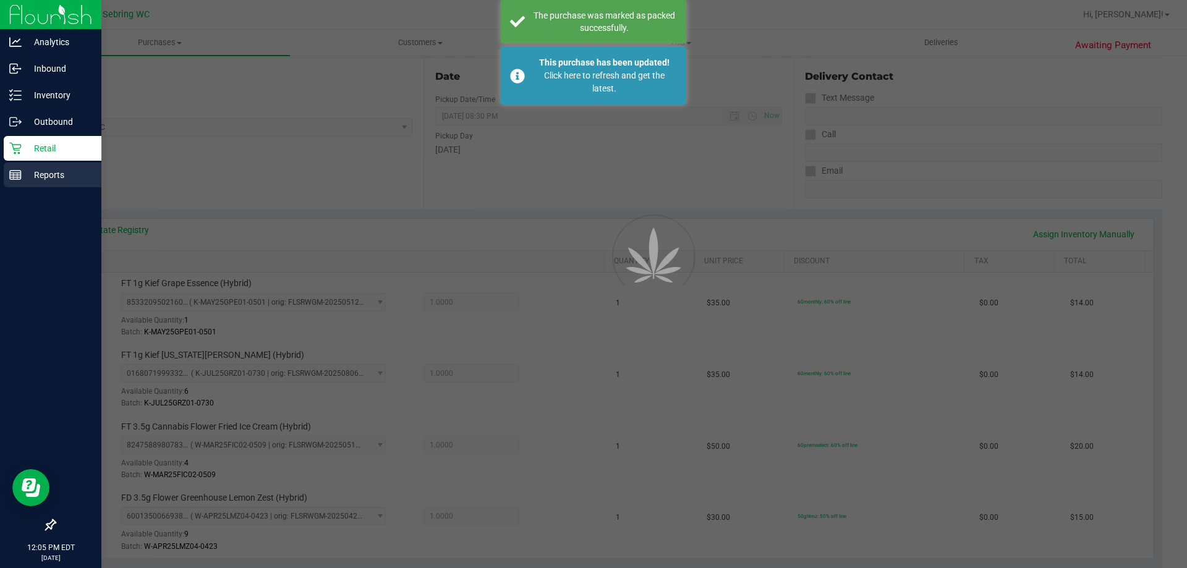
click at [15, 177] on line at bounding box center [15, 177] width 11 height 0
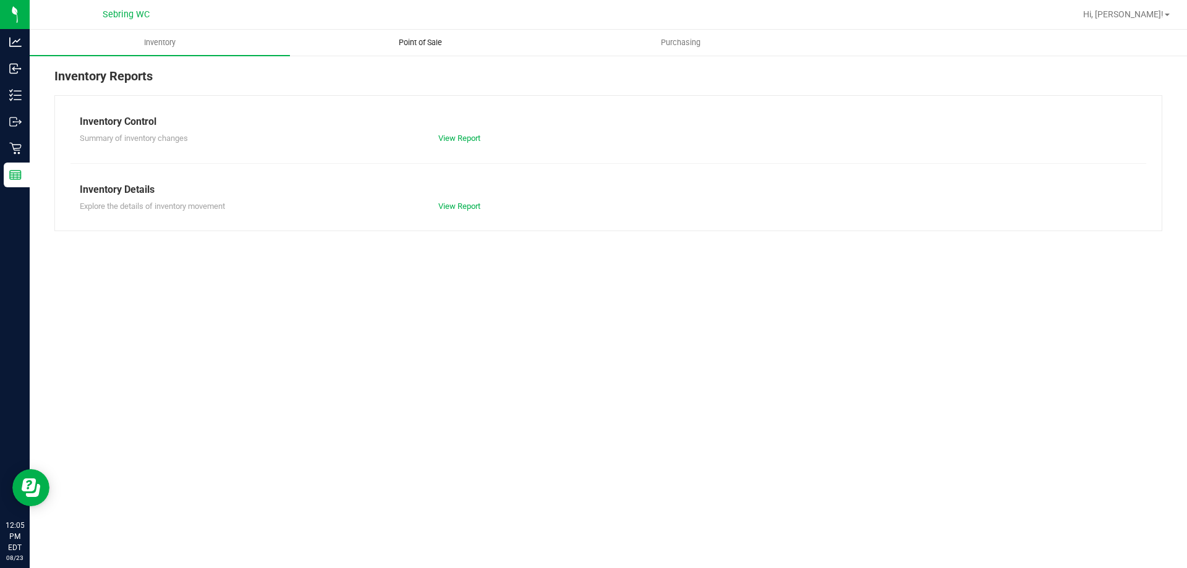
click at [438, 44] on span "Point of Sale" at bounding box center [420, 42] width 77 height 11
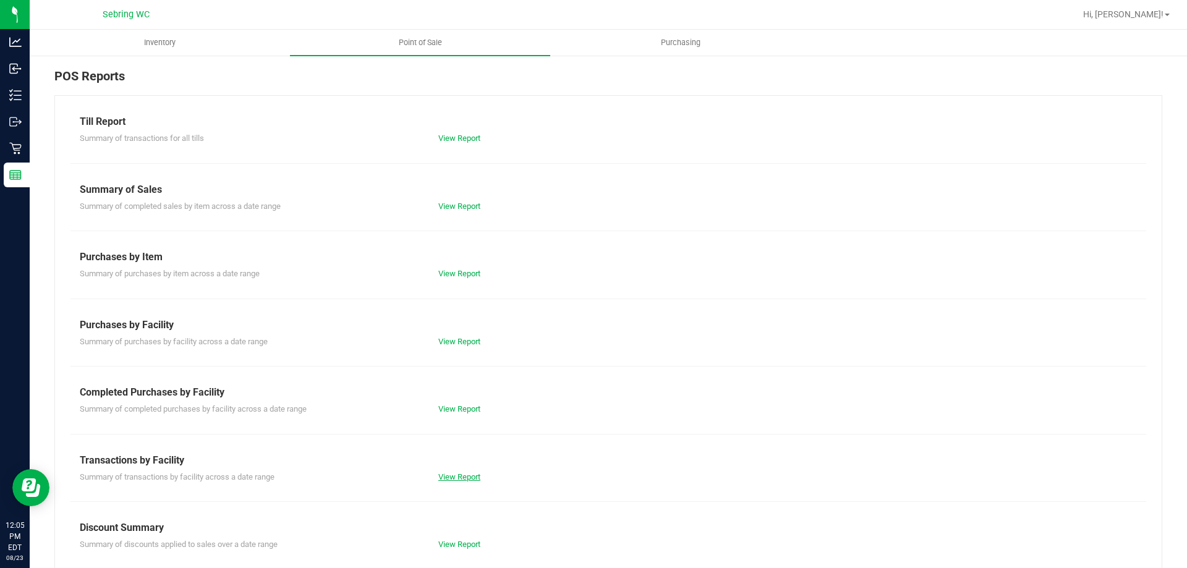
click at [453, 478] on link "View Report" at bounding box center [459, 476] width 42 height 9
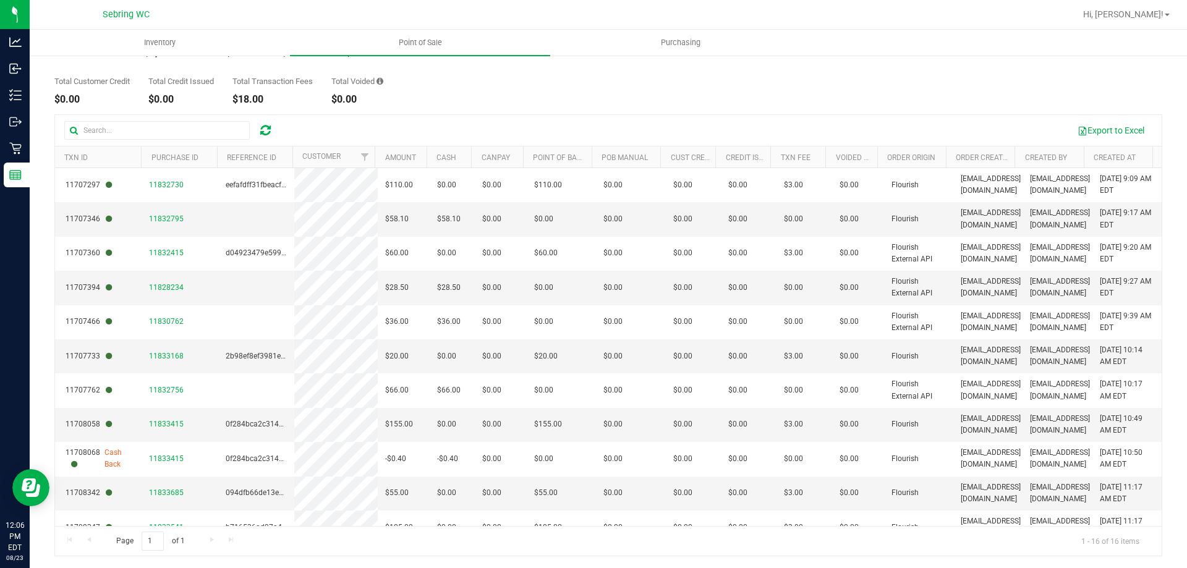
scroll to position [93, 0]
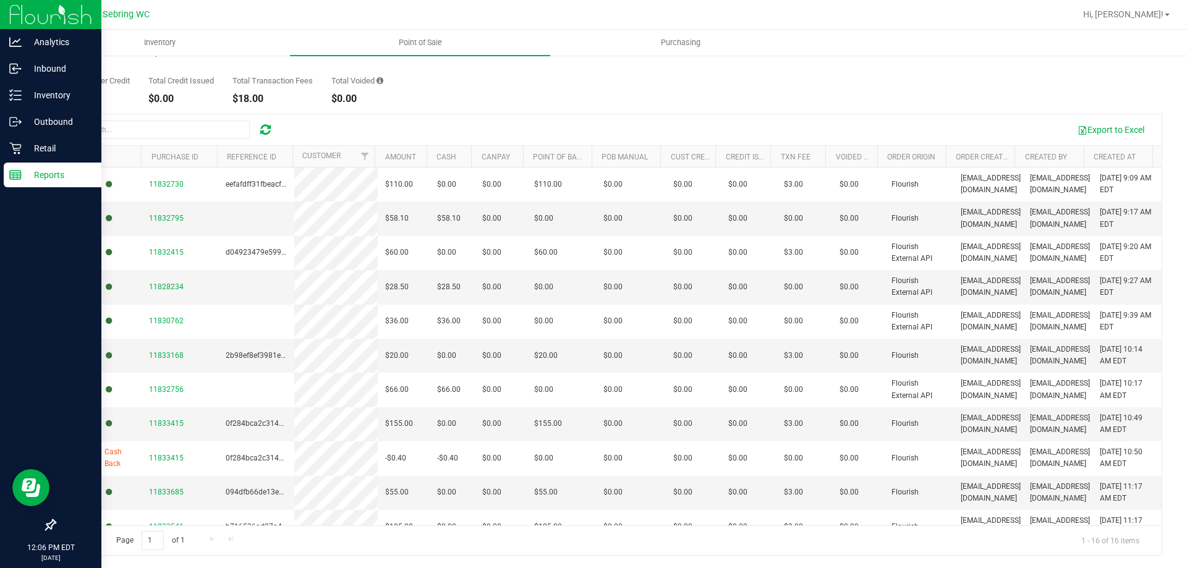
click at [17, 177] on line at bounding box center [15, 177] width 11 height 0
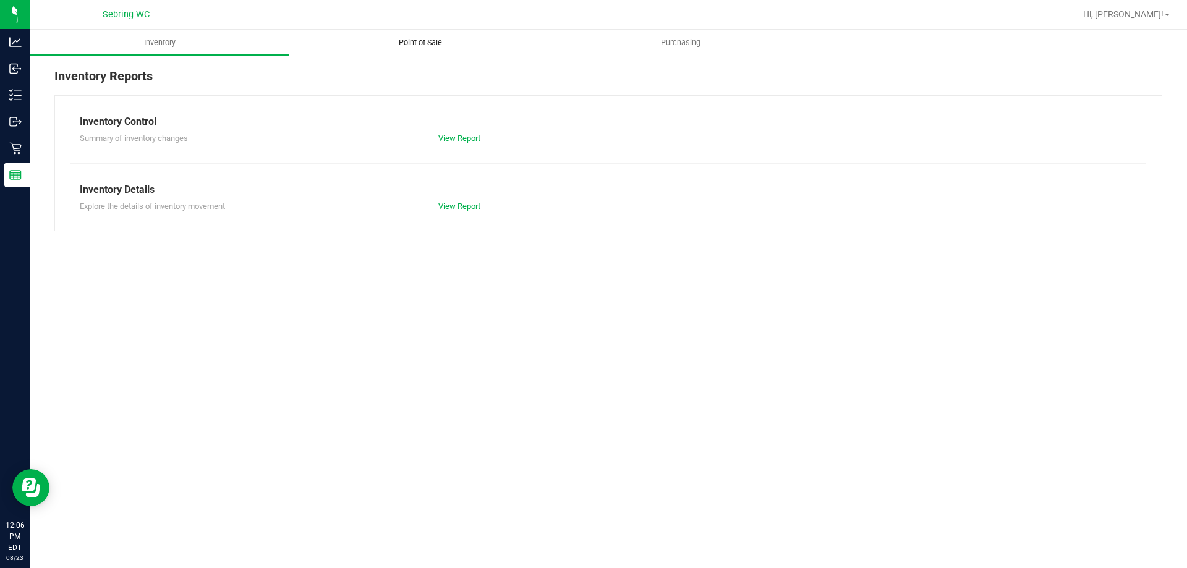
click at [430, 41] on span "Point of Sale" at bounding box center [420, 42] width 77 height 11
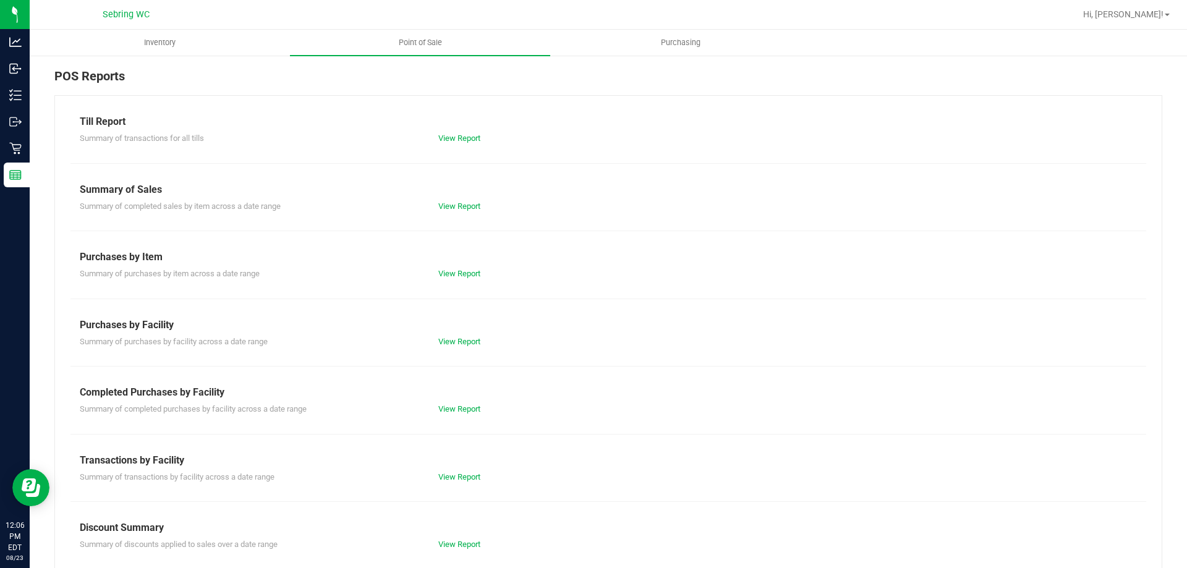
click at [457, 485] on div "Till Report Summary of transactions for all tills View Report Summary of Sales …" at bounding box center [608, 366] width 1108 height 542
click at [454, 475] on link "View Report" at bounding box center [459, 476] width 42 height 9
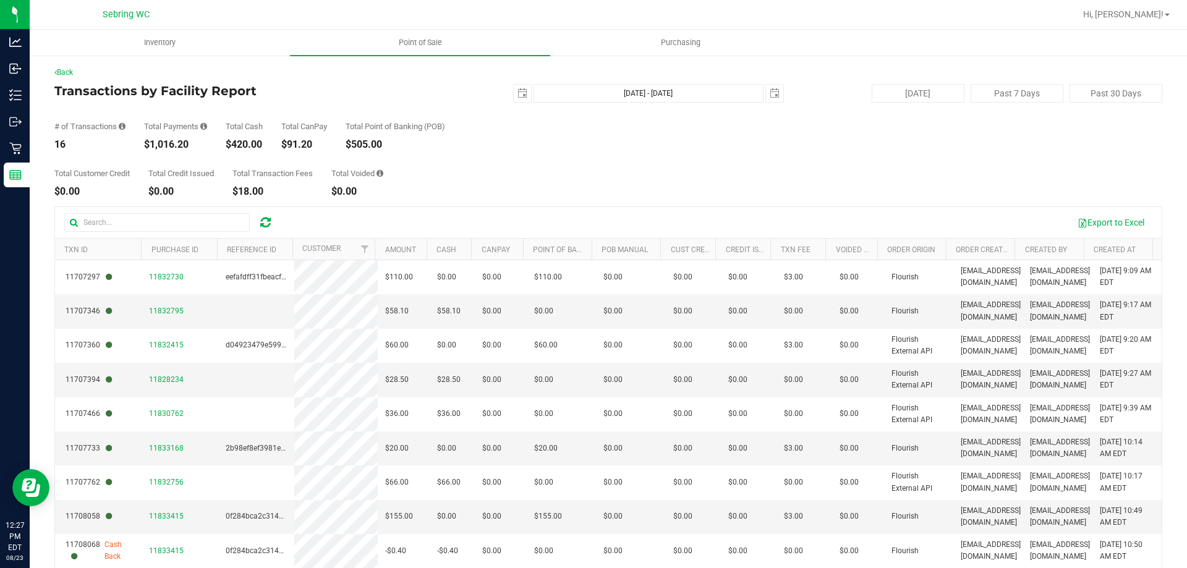
click at [675, 151] on div "Total Customer Credit $0.00 Total Credit Issued $0.00 Total Transaction Fees $1…" at bounding box center [608, 173] width 1108 height 47
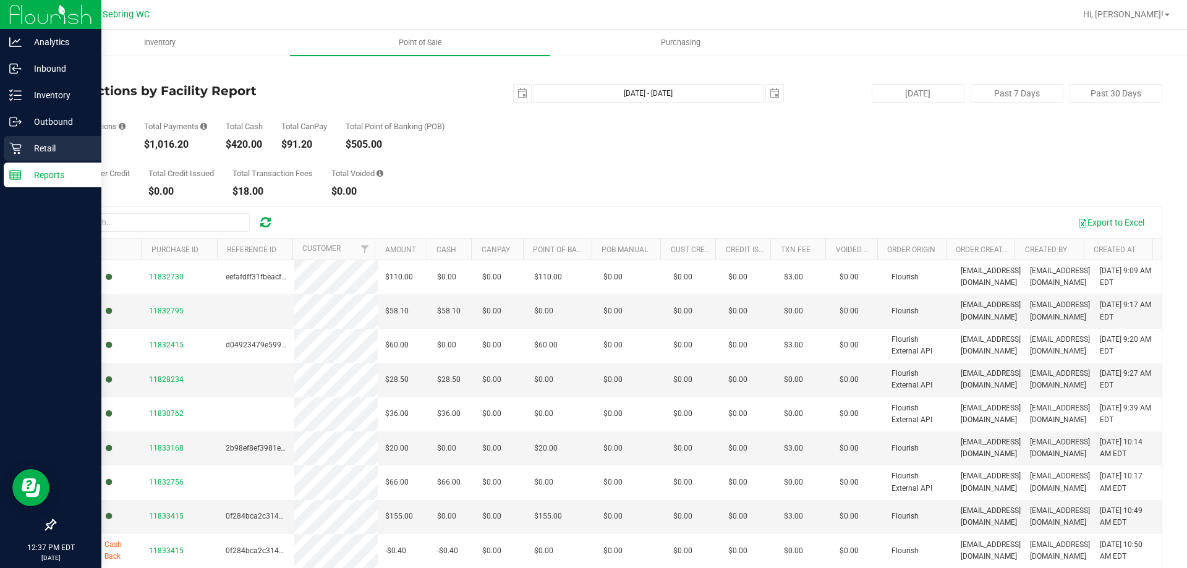
click at [14, 150] on icon at bounding box center [15, 149] width 12 height 12
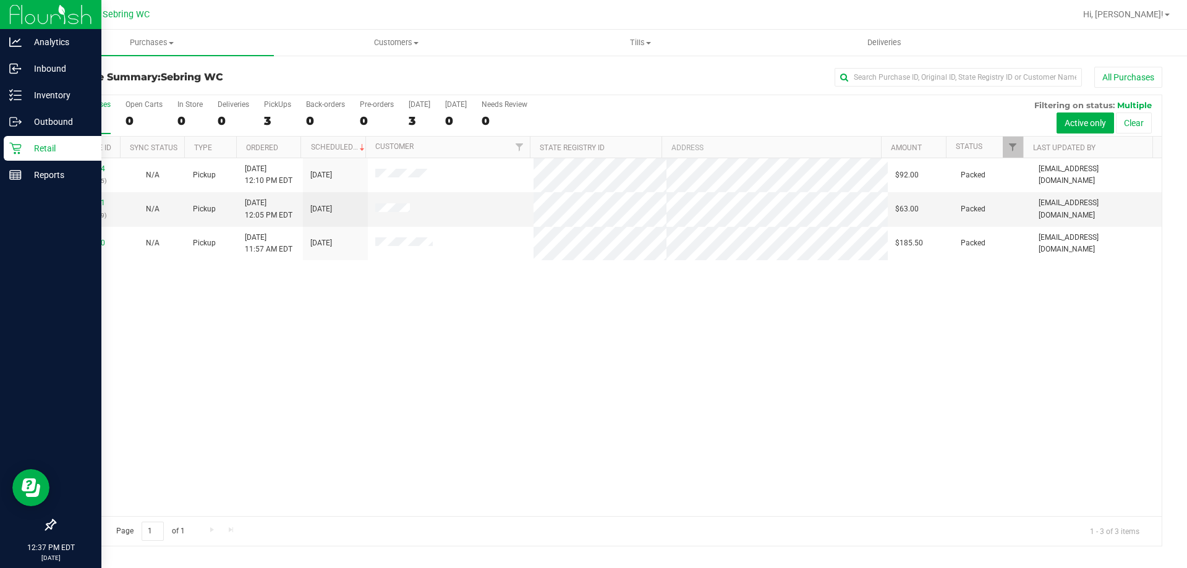
click at [677, 403] on div "11833854 (316784685) N/A Pickup 8/23/2025 12:10 PM EDT 8/23/2025 $92.00 Packed …" at bounding box center [608, 337] width 1106 height 358
click at [261, 350] on div "11833854 (316784685) N/A Pickup 8/23/2025 12:10 PM EDT 8/23/2025 $92.00 Packed …" at bounding box center [608, 337] width 1106 height 358
click at [91, 205] on link "11834502" at bounding box center [87, 202] width 35 height 9
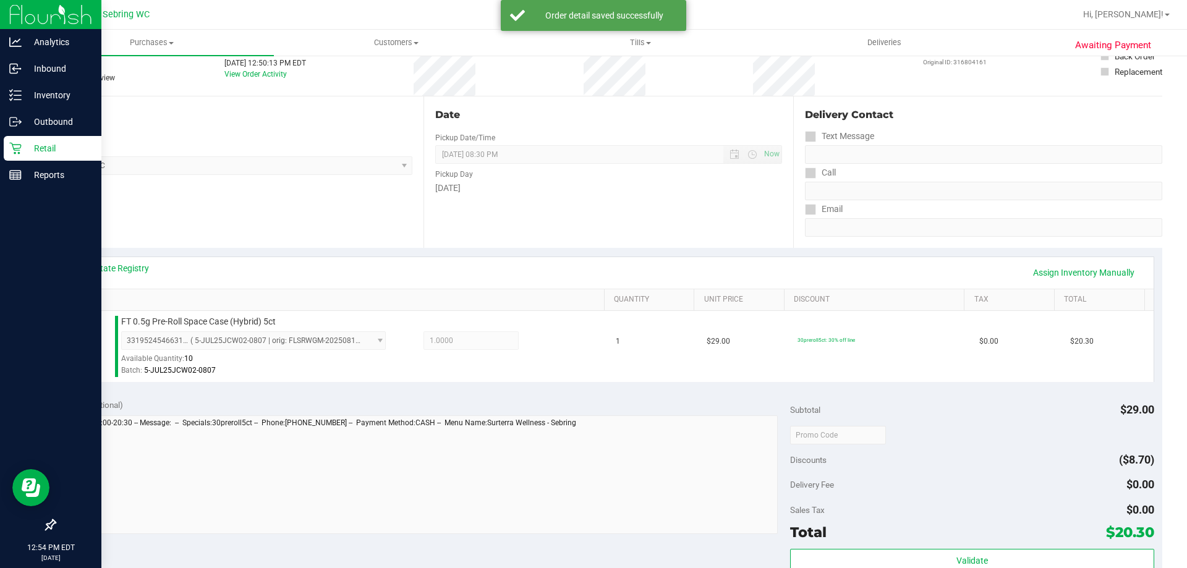
scroll to position [185, 0]
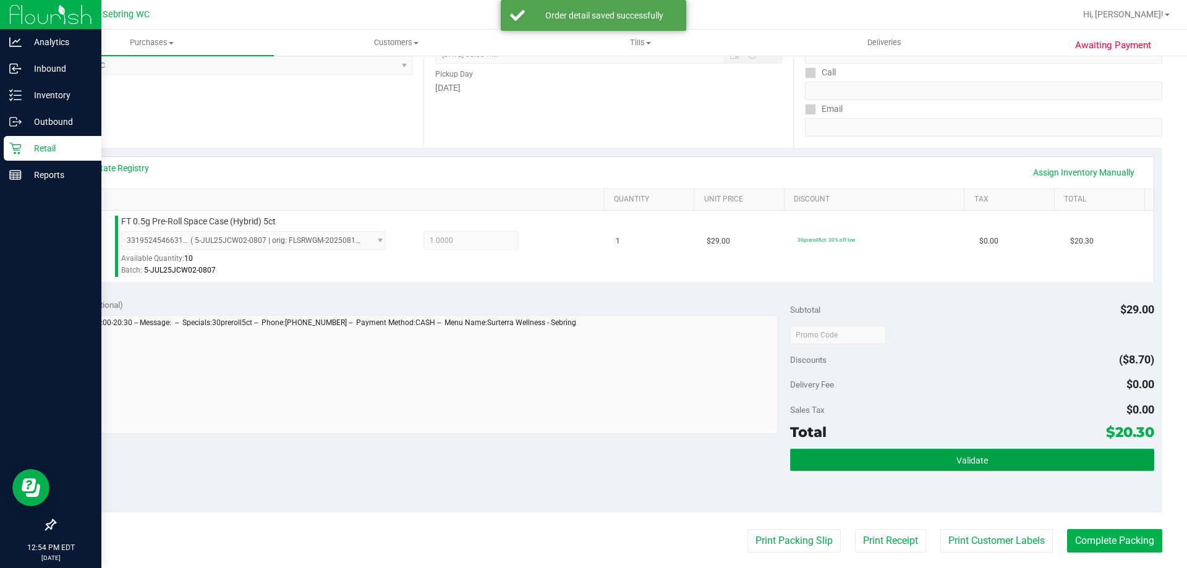
click at [938, 465] on button "Validate" at bounding box center [971, 460] width 363 height 22
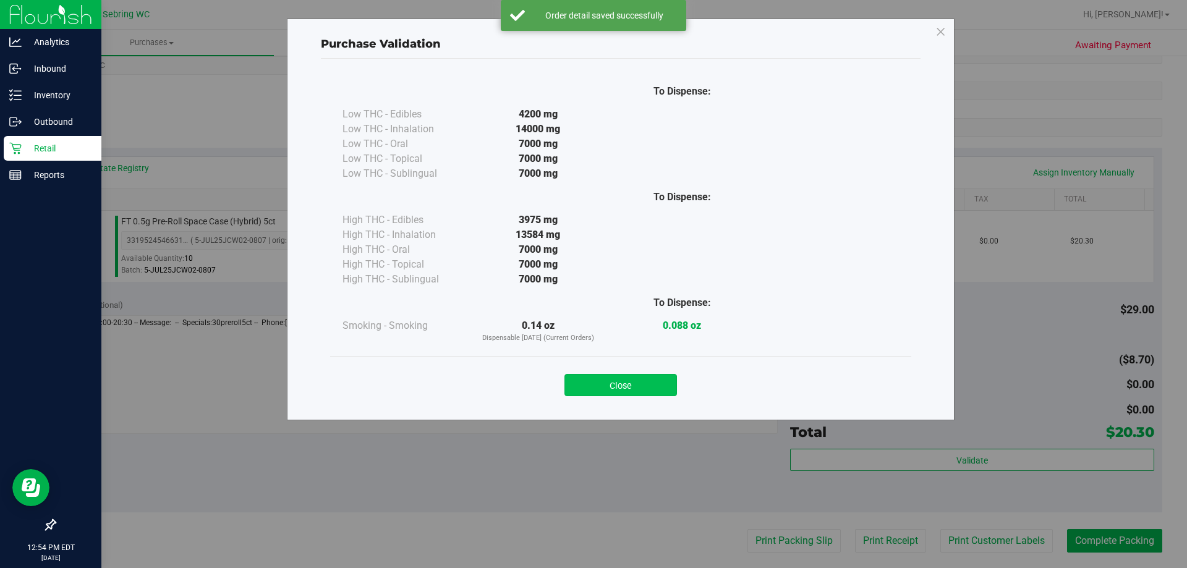
click at [643, 388] on button "Close" at bounding box center [620, 385] width 112 height 22
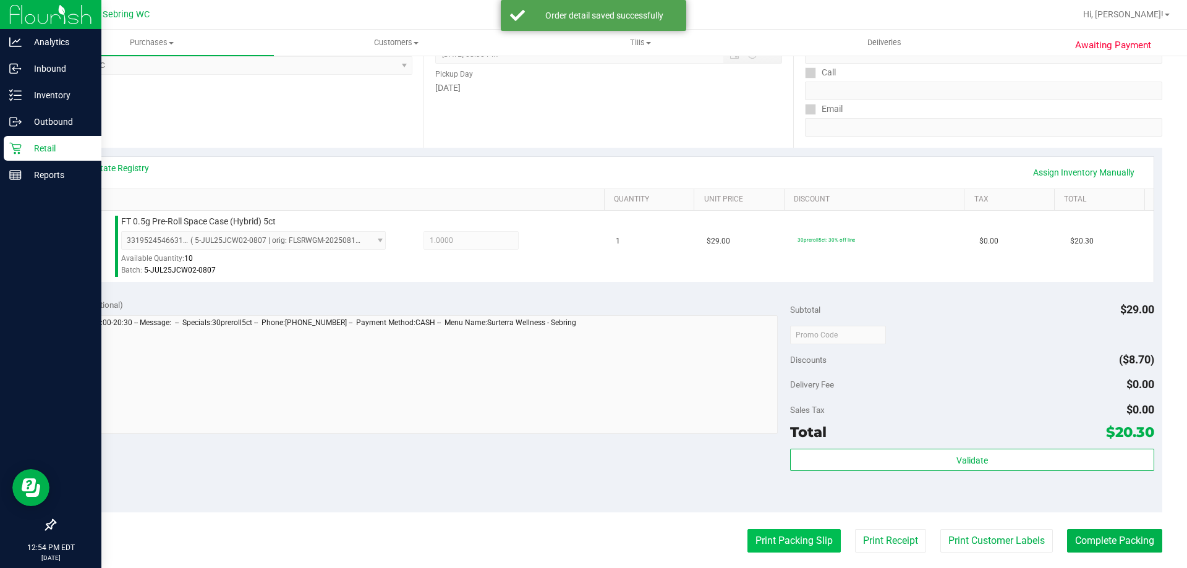
click at [776, 545] on button "Print Packing Slip" at bounding box center [793, 540] width 93 height 23
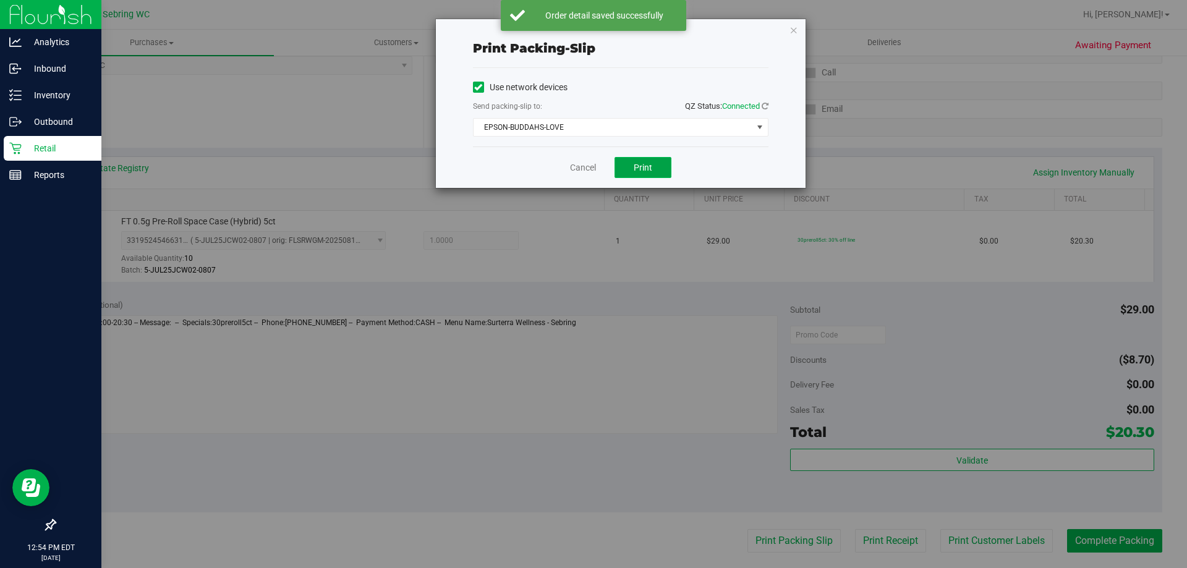
click at [635, 166] on span "Print" at bounding box center [643, 168] width 19 height 10
click at [586, 165] on link "Cancel" at bounding box center [583, 167] width 26 height 13
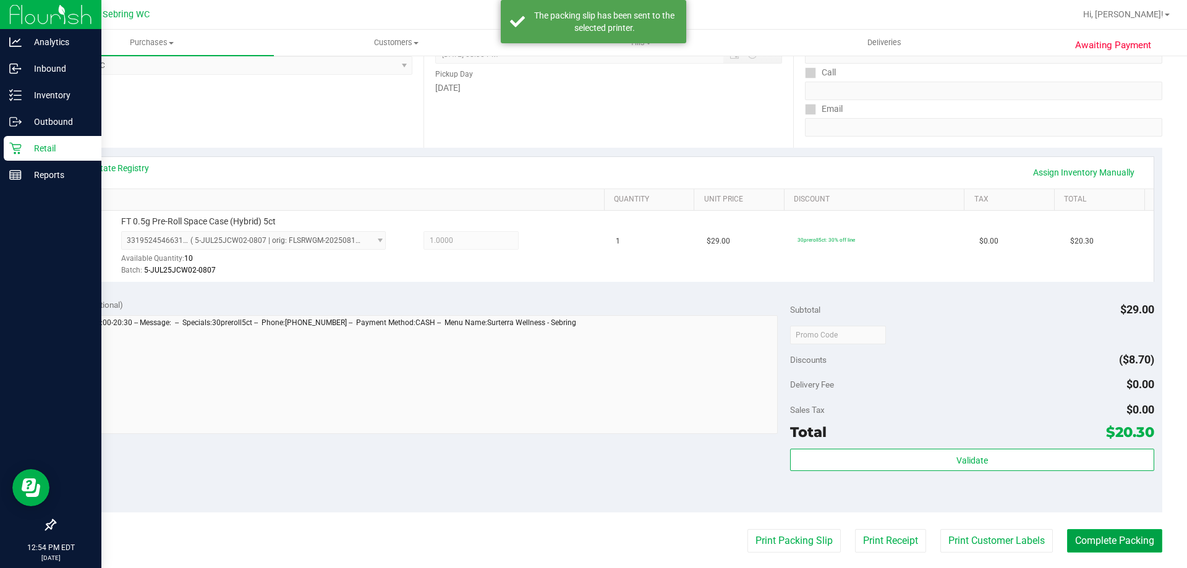
click at [1115, 537] on button "Complete Packing" at bounding box center [1114, 540] width 95 height 23
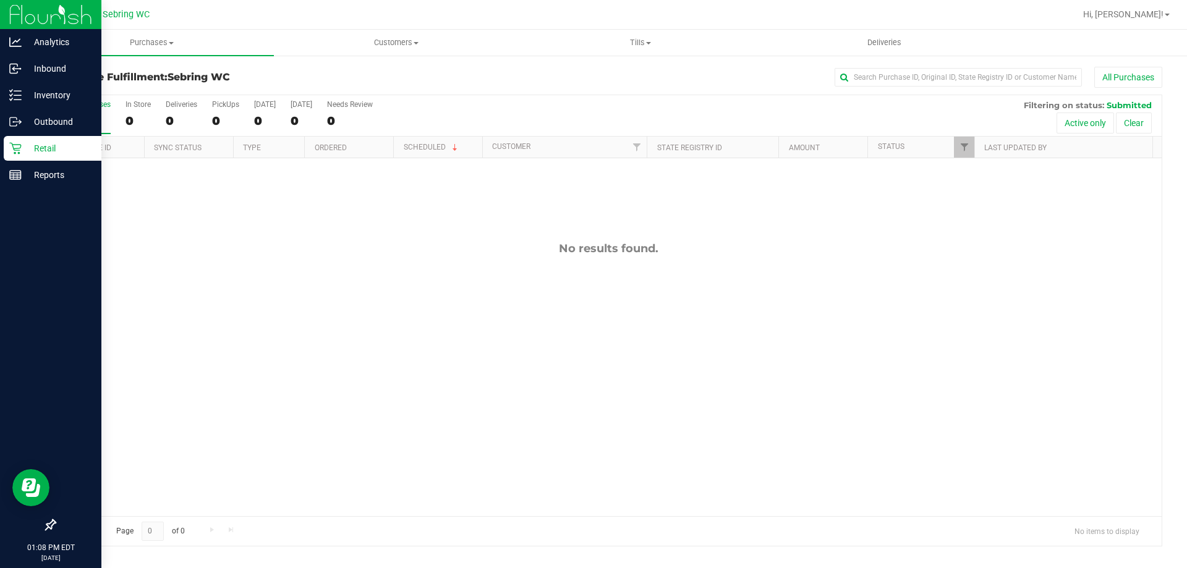
click at [28, 144] on p "Retail" at bounding box center [59, 148] width 74 height 15
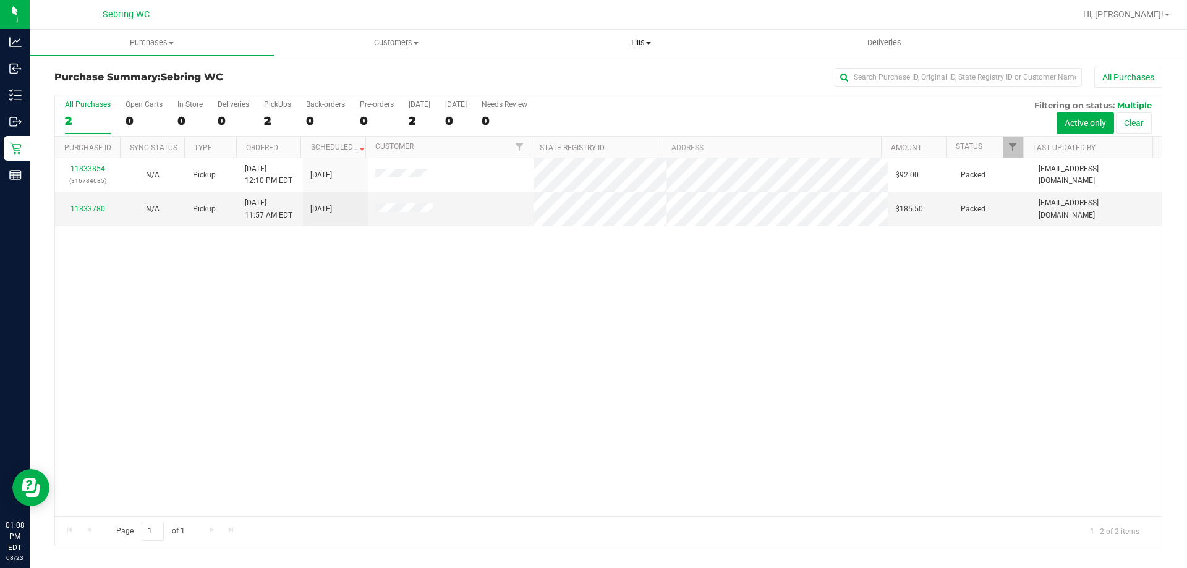
click at [635, 36] on uib-tab-heading "Tills Manage tills Reconcile e-payments" at bounding box center [640, 42] width 243 height 25
click at [583, 72] on span "Manage tills" at bounding box center [559, 74] width 83 height 11
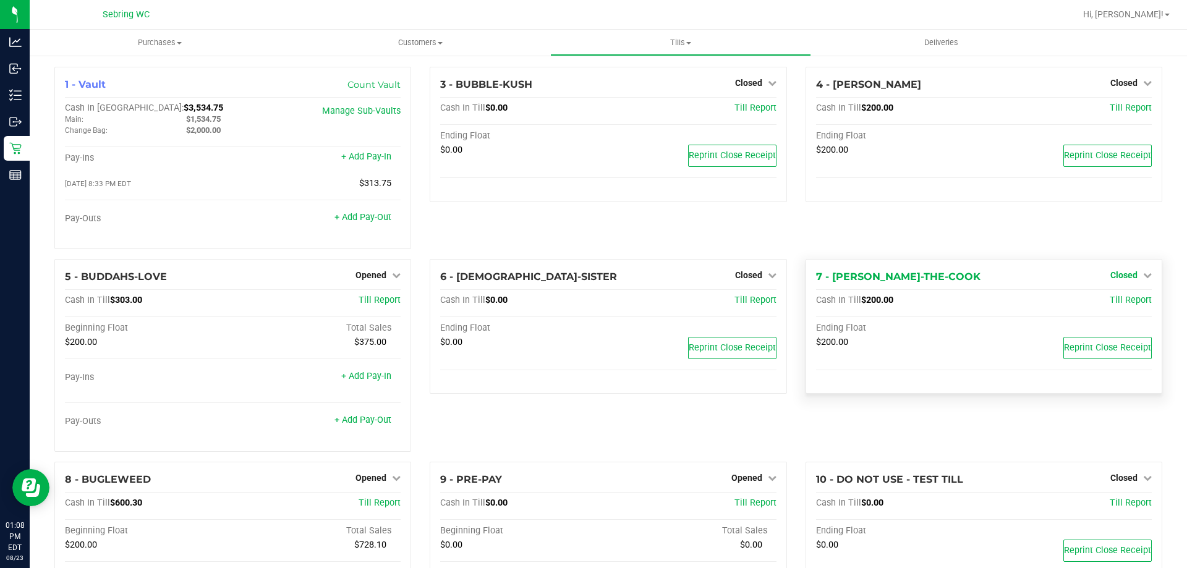
click at [1130, 275] on link "Closed" at bounding box center [1130, 275] width 41 height 10
click at [1107, 302] on link "Open Till" at bounding box center [1123, 300] width 33 height 10
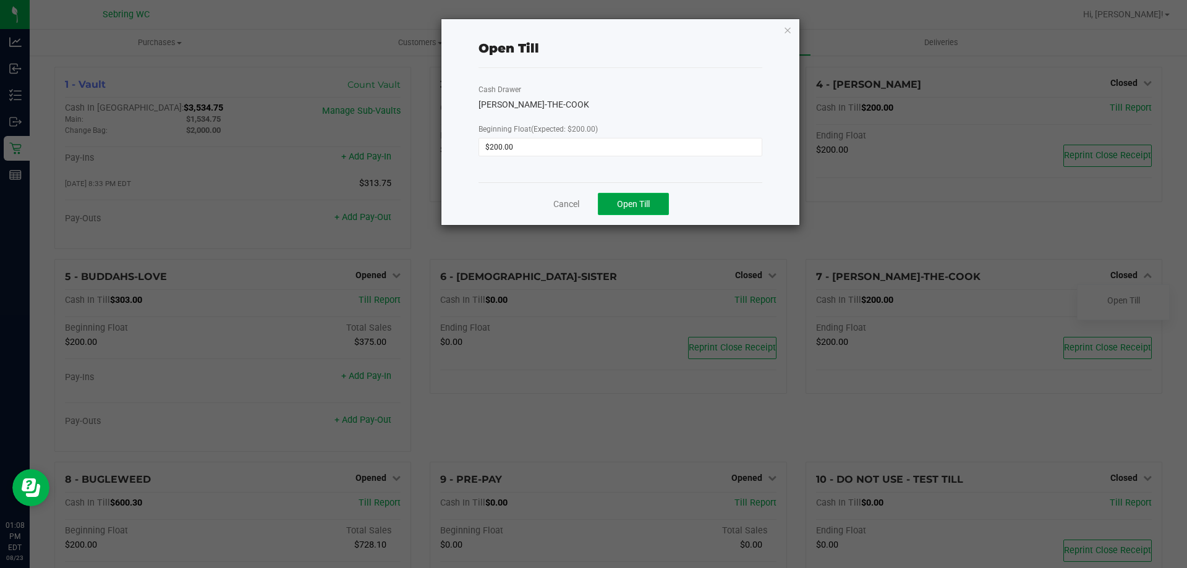
click at [661, 210] on button "Open Till" at bounding box center [633, 204] width 71 height 22
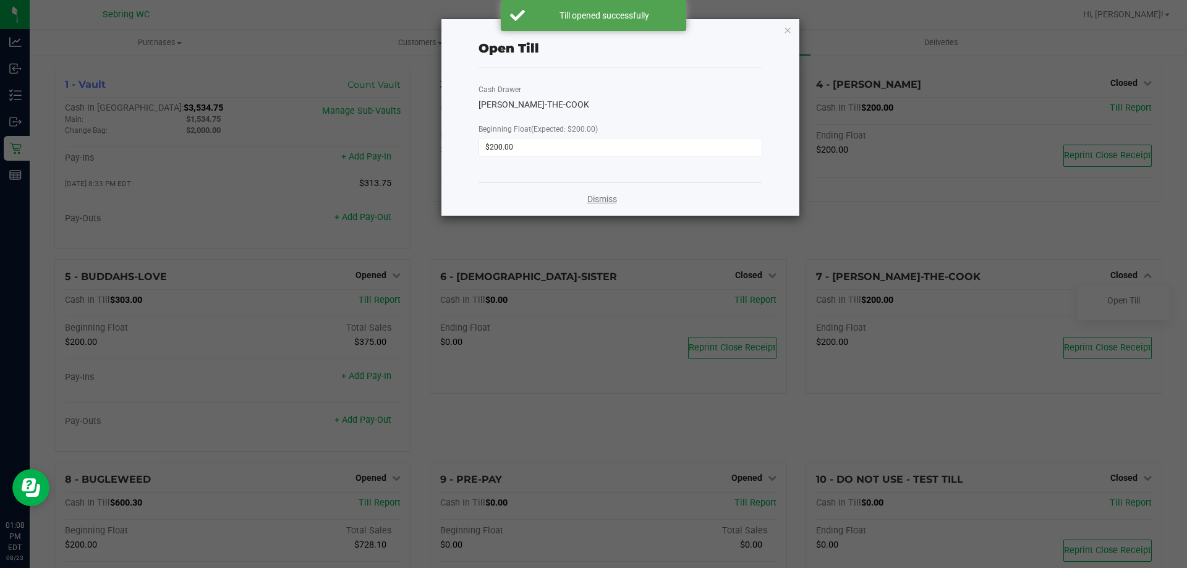
click at [602, 201] on link "Dismiss" at bounding box center [602, 199] width 30 height 13
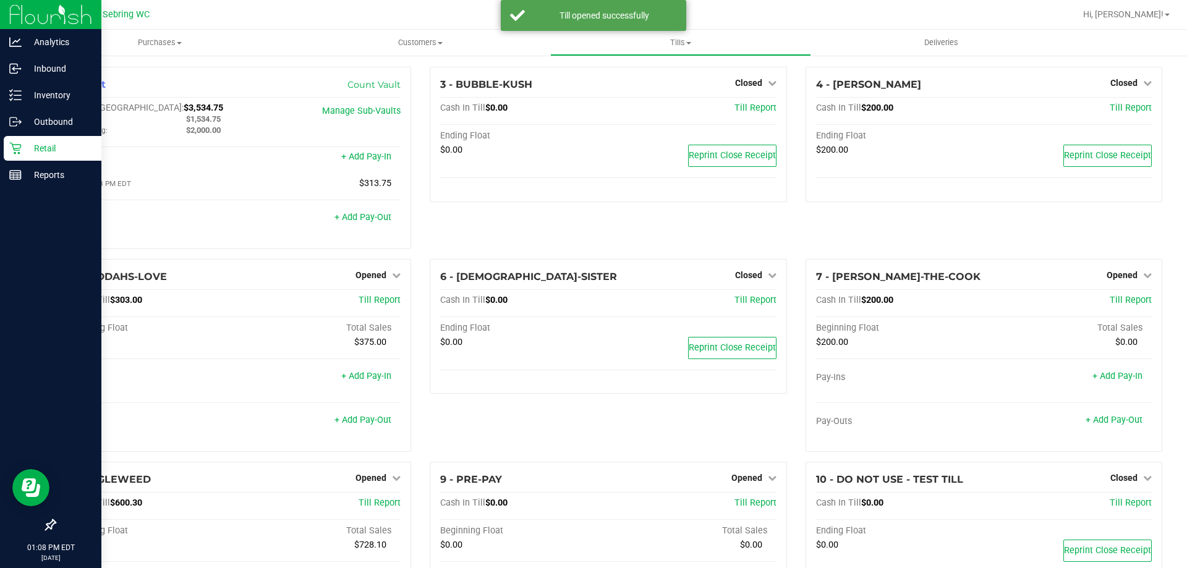
click at [23, 143] on p "Retail" at bounding box center [59, 148] width 74 height 15
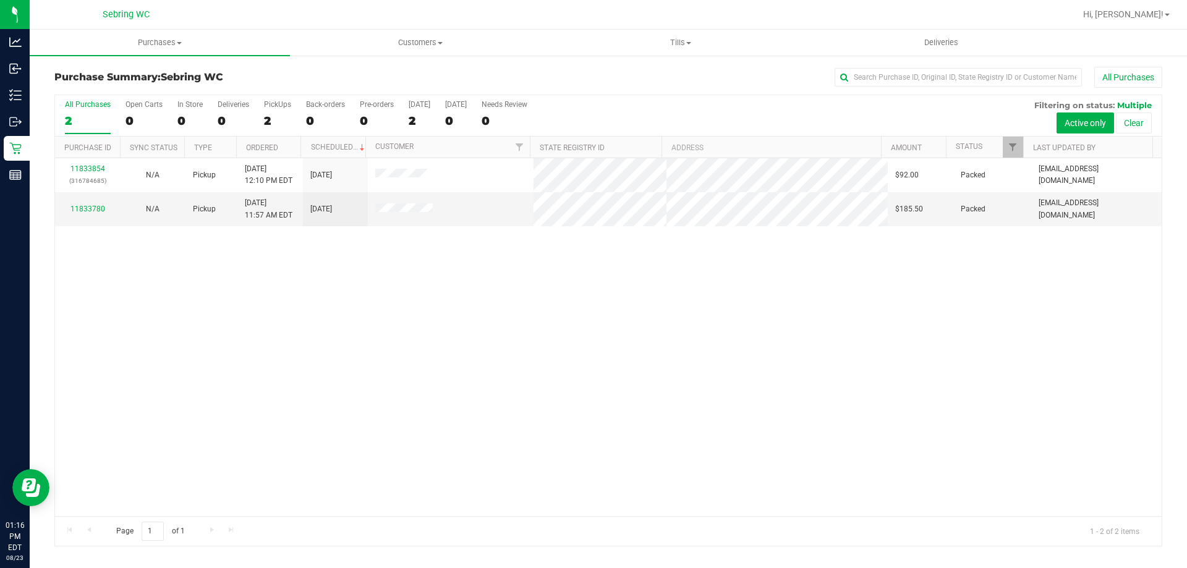
click at [317, 395] on div "11833854 (316784685) N/A Pickup 8/23/2025 12:10 PM EDT 8/23/2025 $92.00 Packed …" at bounding box center [608, 337] width 1106 height 358
